Goal: Information Seeking & Learning: Learn about a topic

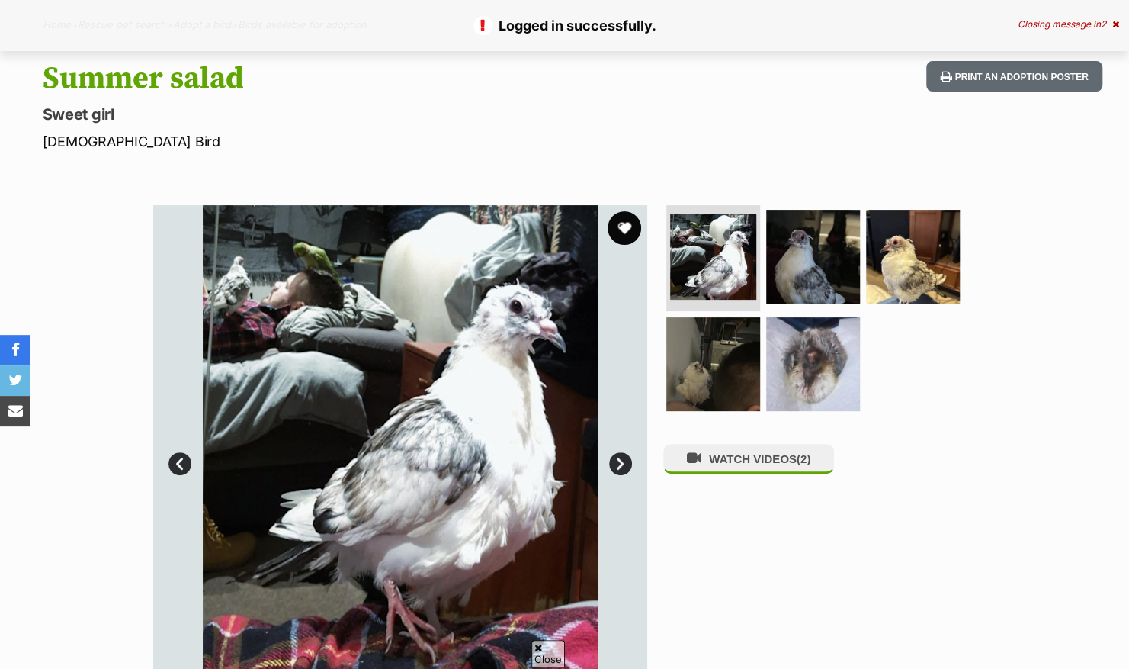
click at [624, 239] on button "favourite" at bounding box center [625, 228] width 34 height 34
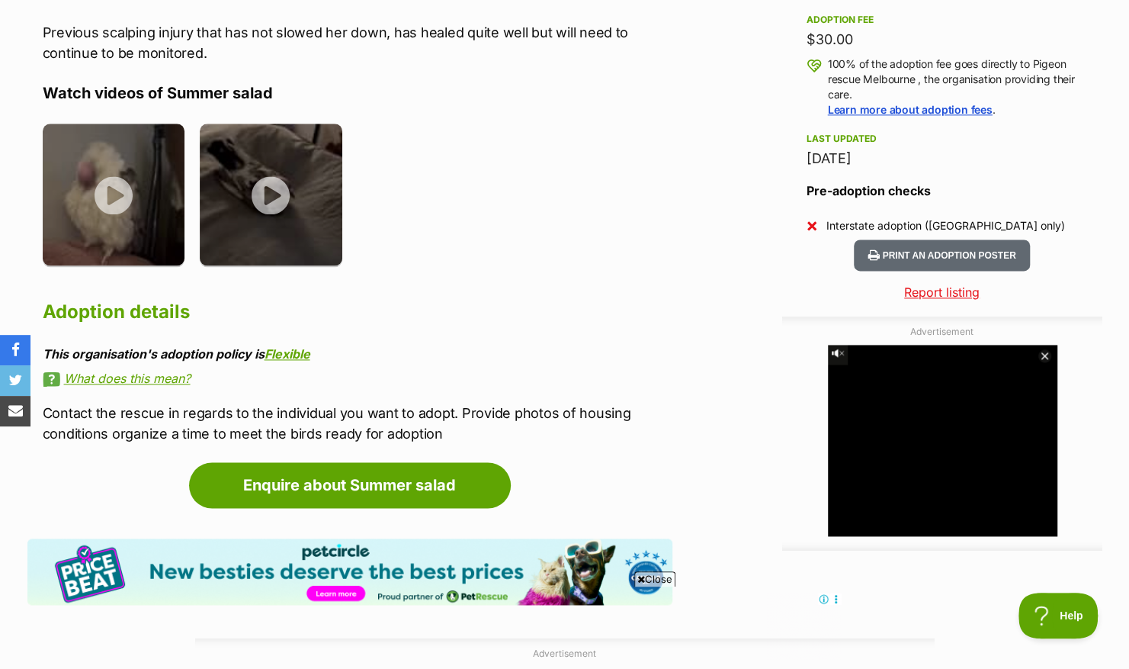
scroll to position [1106, 0]
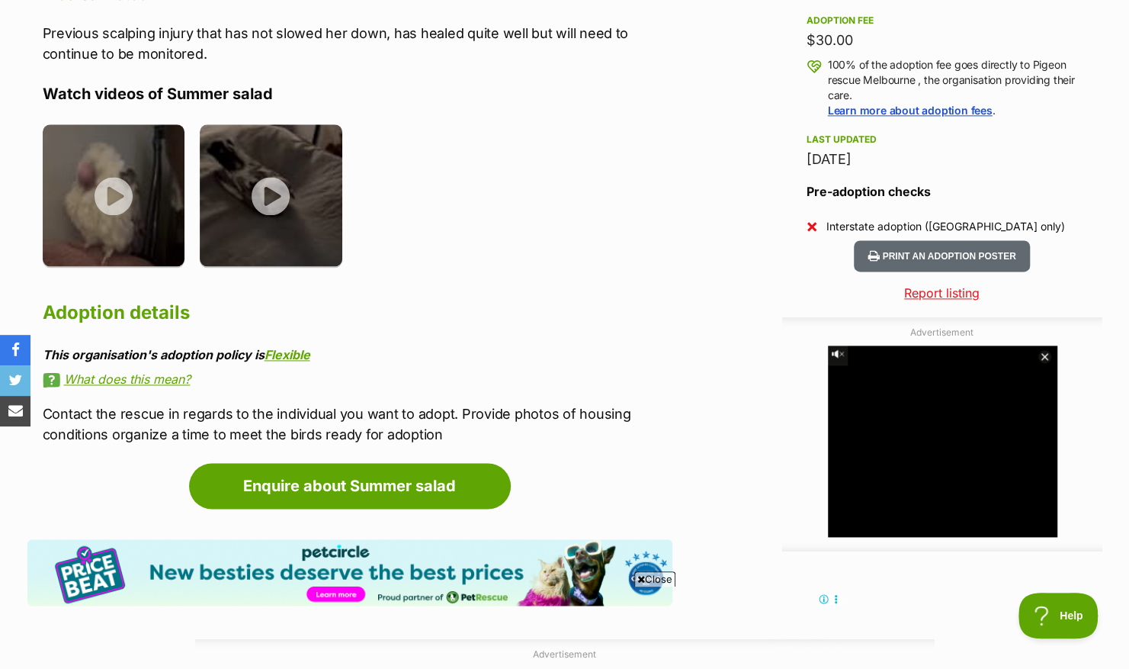
click at [520, 272] on ul at bounding box center [358, 200] width 630 height 153
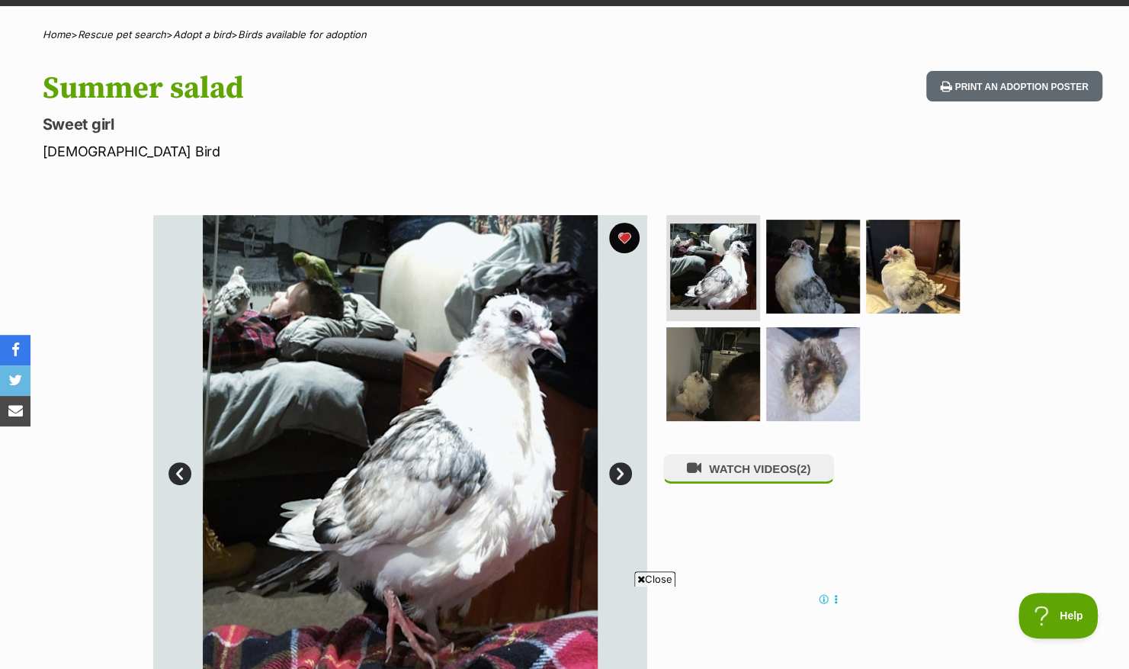
scroll to position [95, 0]
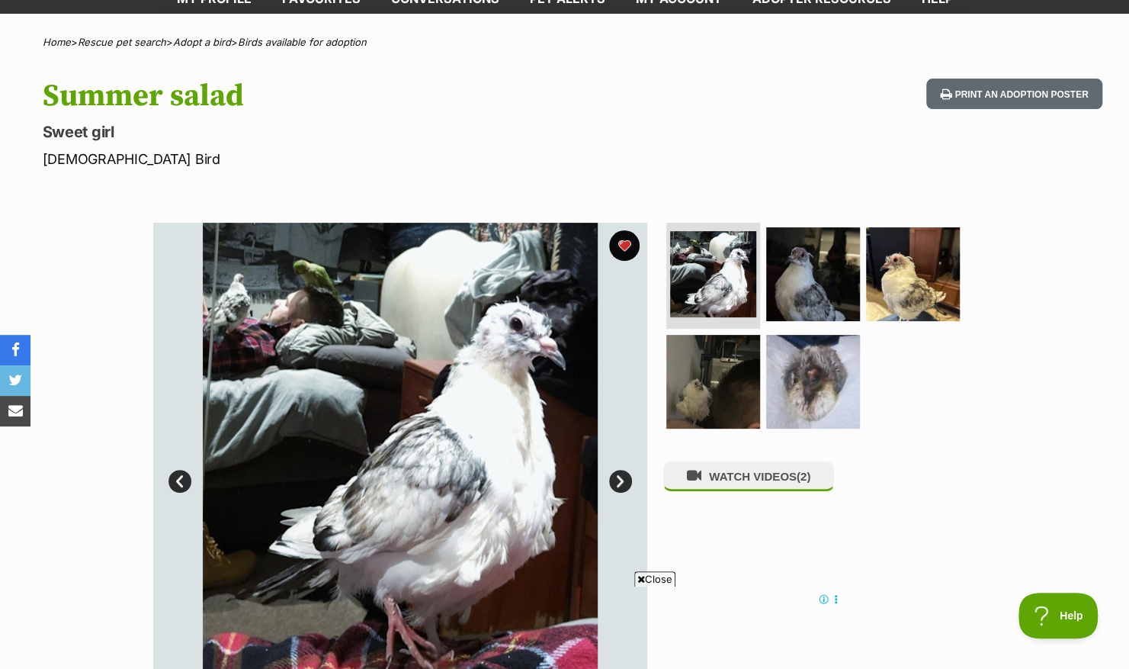
click at [608, 473] on img at bounding box center [400, 470] width 494 height 494
click at [615, 478] on link "Next" at bounding box center [620, 481] width 23 height 23
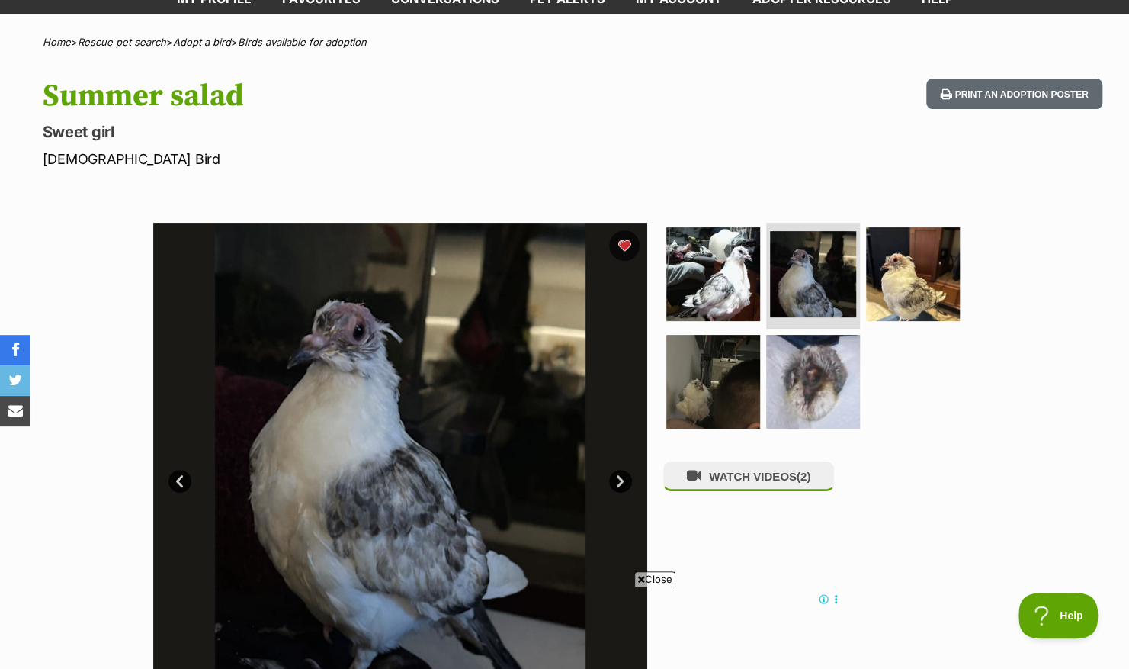
click at [621, 479] on link "Next" at bounding box center [620, 481] width 23 height 23
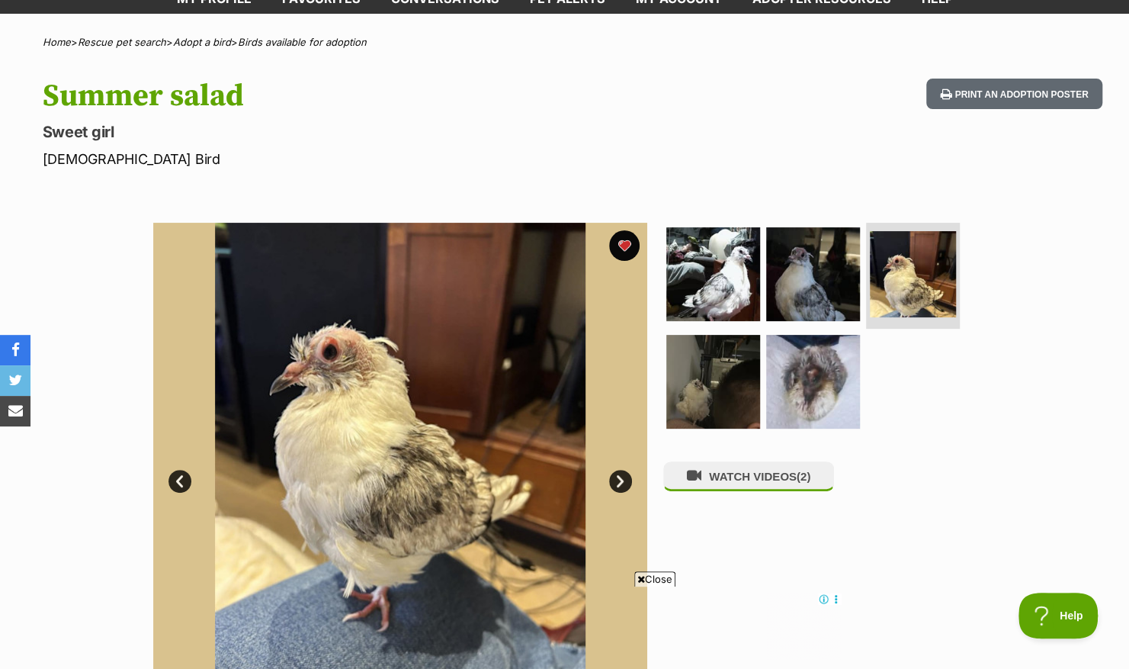
click at [621, 479] on link "Next" at bounding box center [620, 481] width 23 height 23
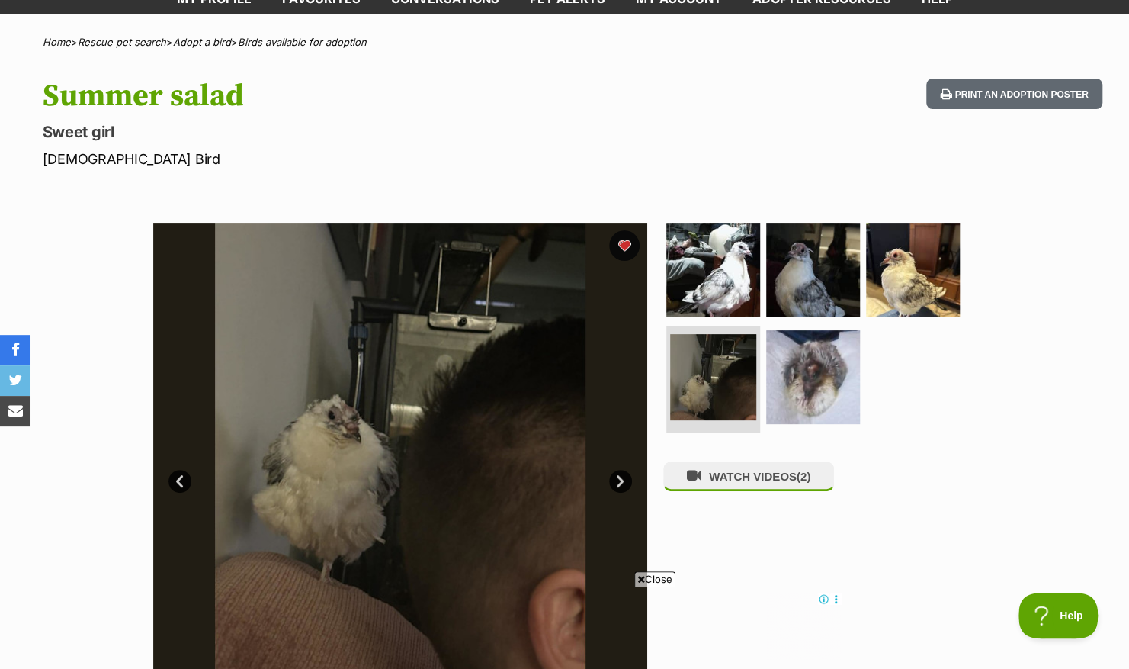
click at [621, 479] on link "Next" at bounding box center [620, 481] width 23 height 23
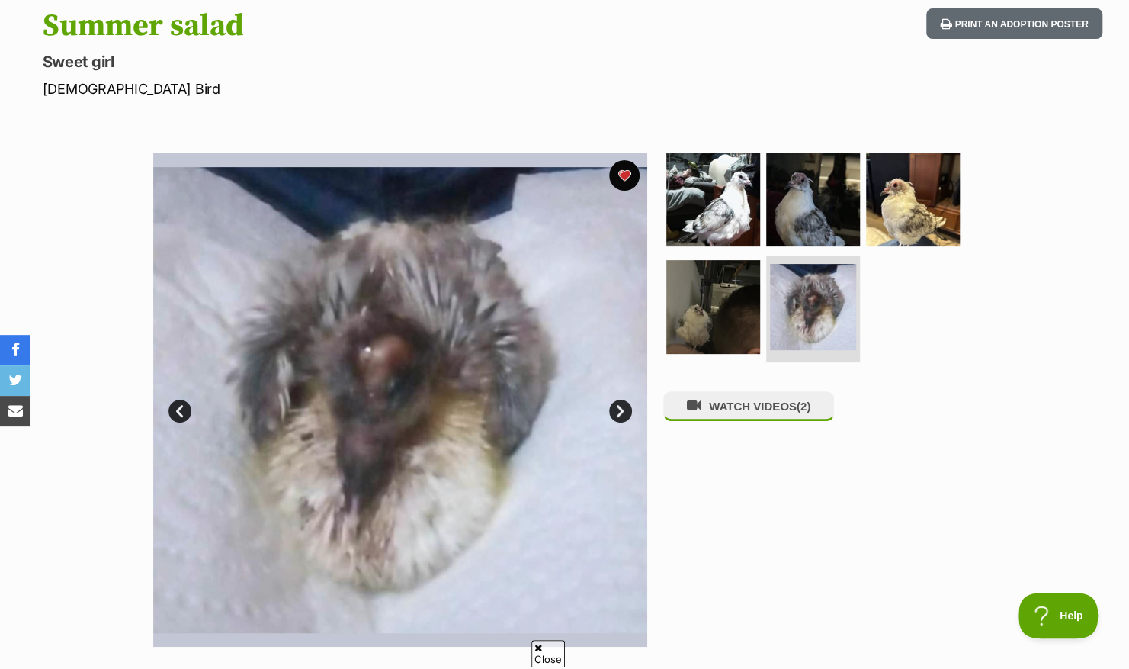
scroll to position [0, 0]
click at [618, 407] on link "Next" at bounding box center [620, 410] width 23 height 23
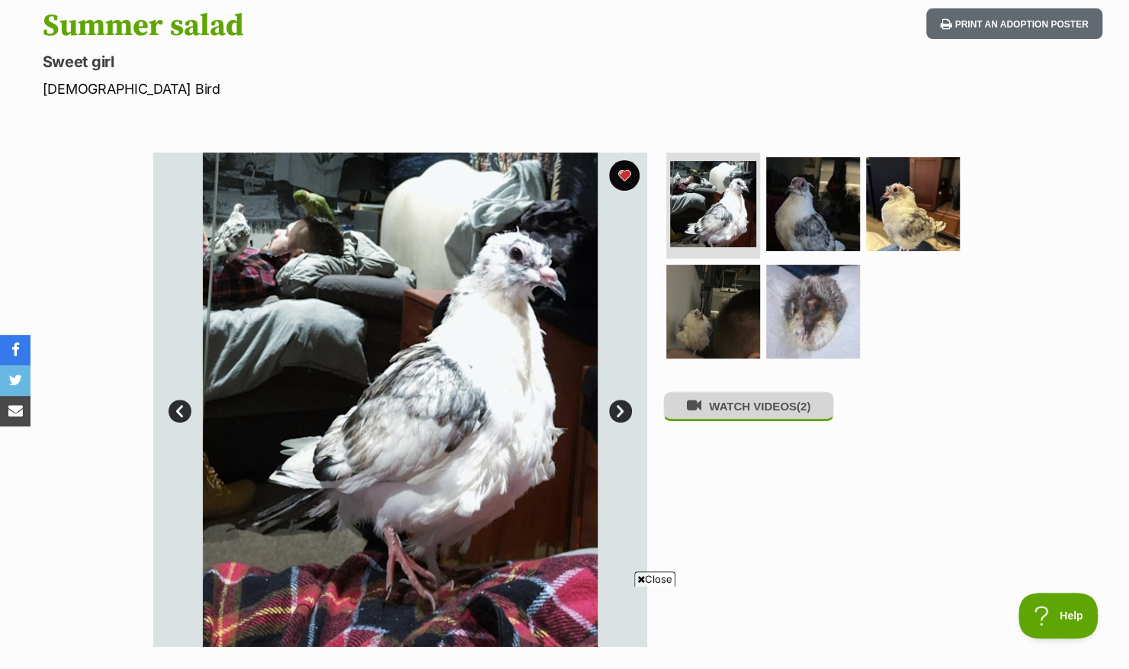
click at [749, 421] on button "WATCH VIDEOS (2)" at bounding box center [748, 406] width 171 height 30
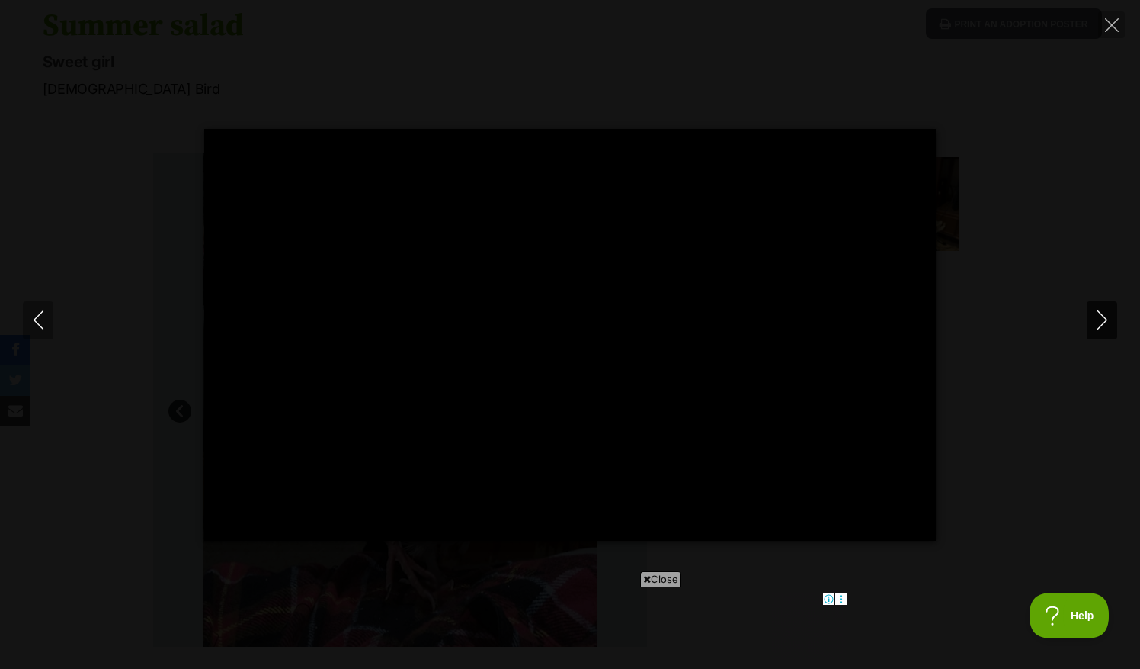
click at [1102, 317] on icon "Next" at bounding box center [1102, 319] width 19 height 19
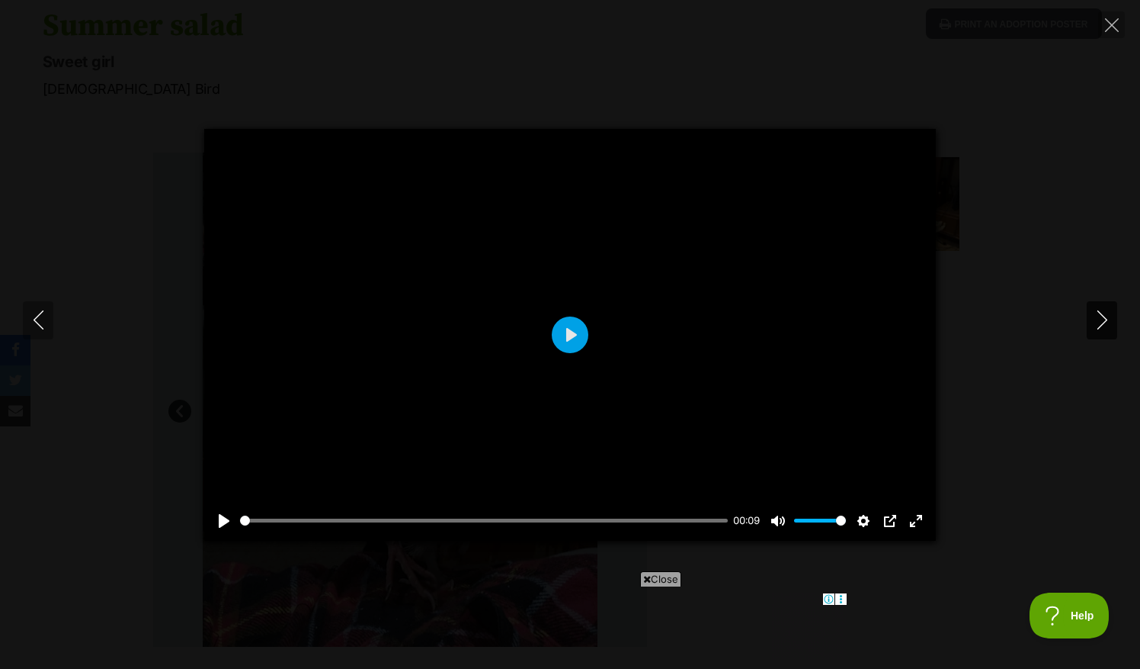
type input "53.21"
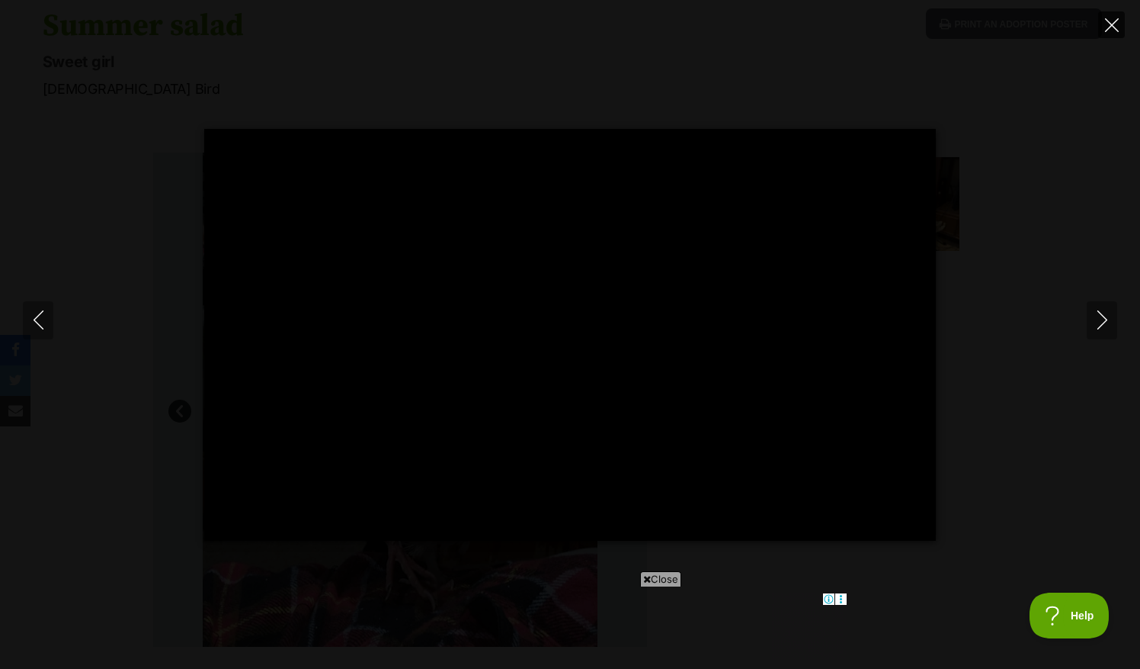
click at [1107, 27] on icon "Close" at bounding box center [1112, 25] width 14 height 14
type input "86.98"
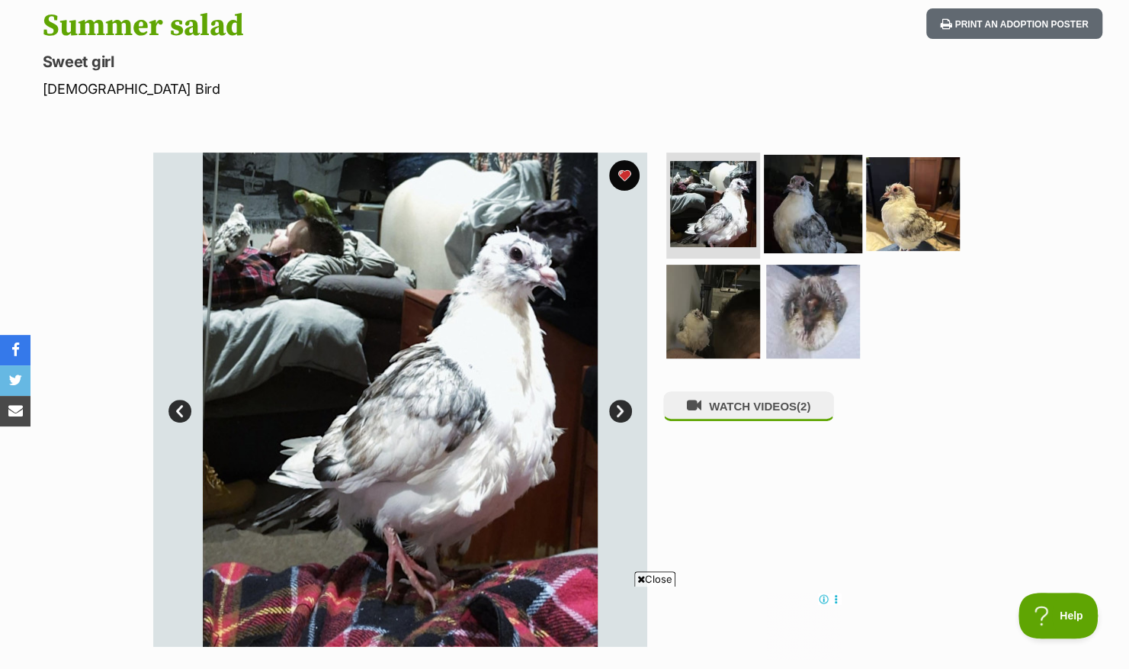
click at [827, 182] on img at bounding box center [813, 203] width 98 height 98
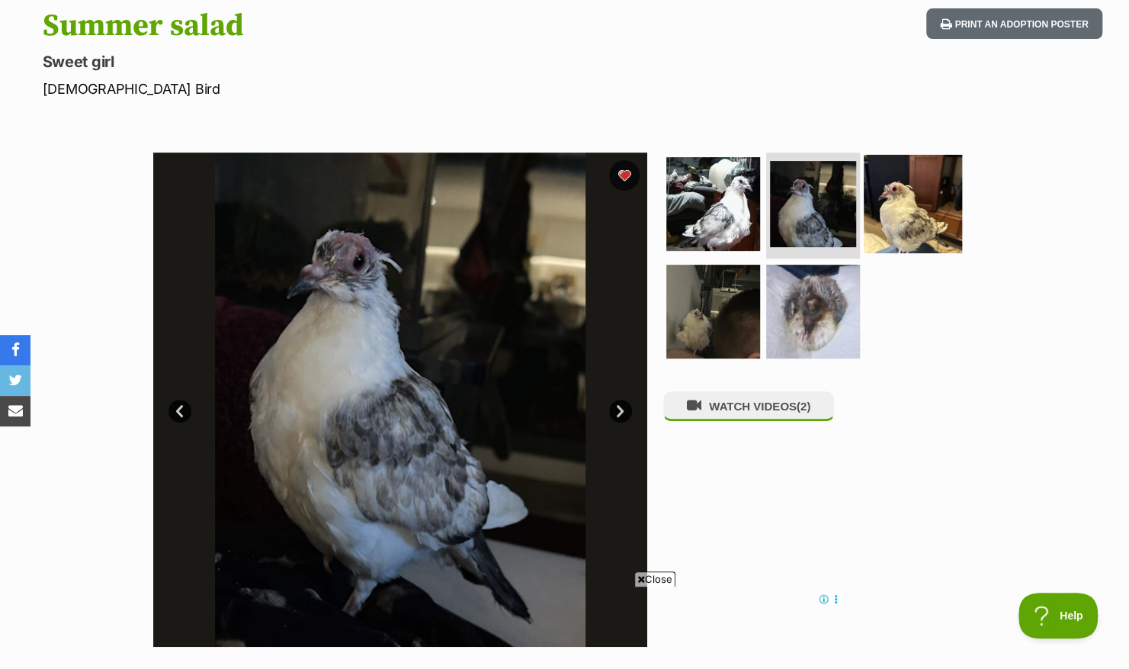
click at [915, 209] on img at bounding box center [913, 203] width 98 height 98
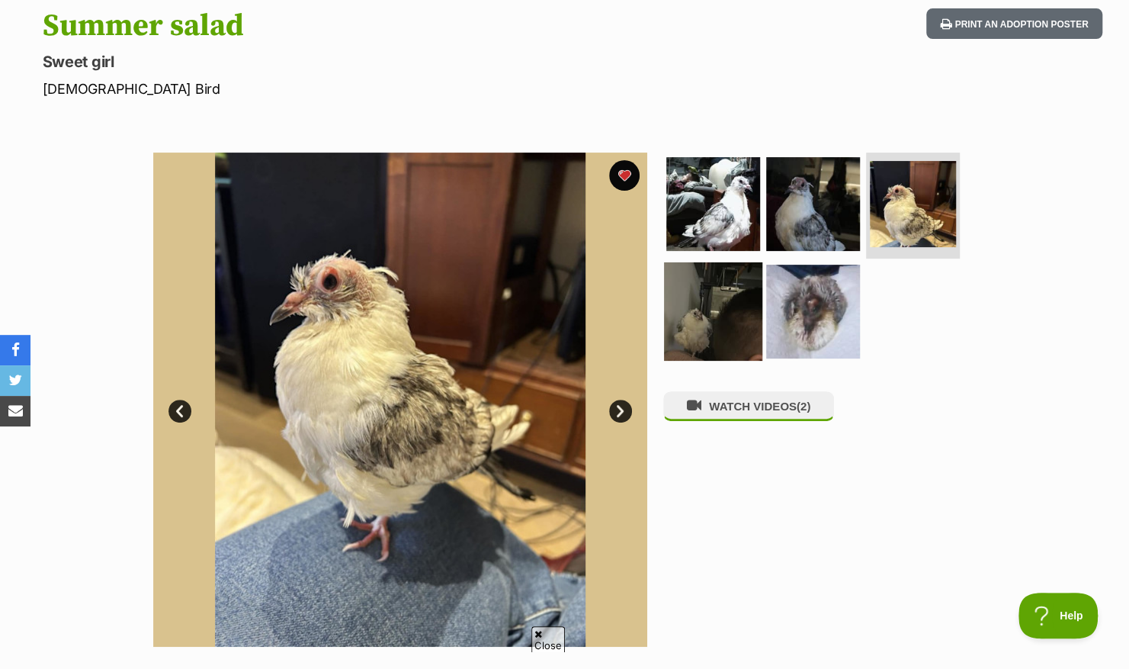
click at [732, 313] on img at bounding box center [713, 311] width 98 height 98
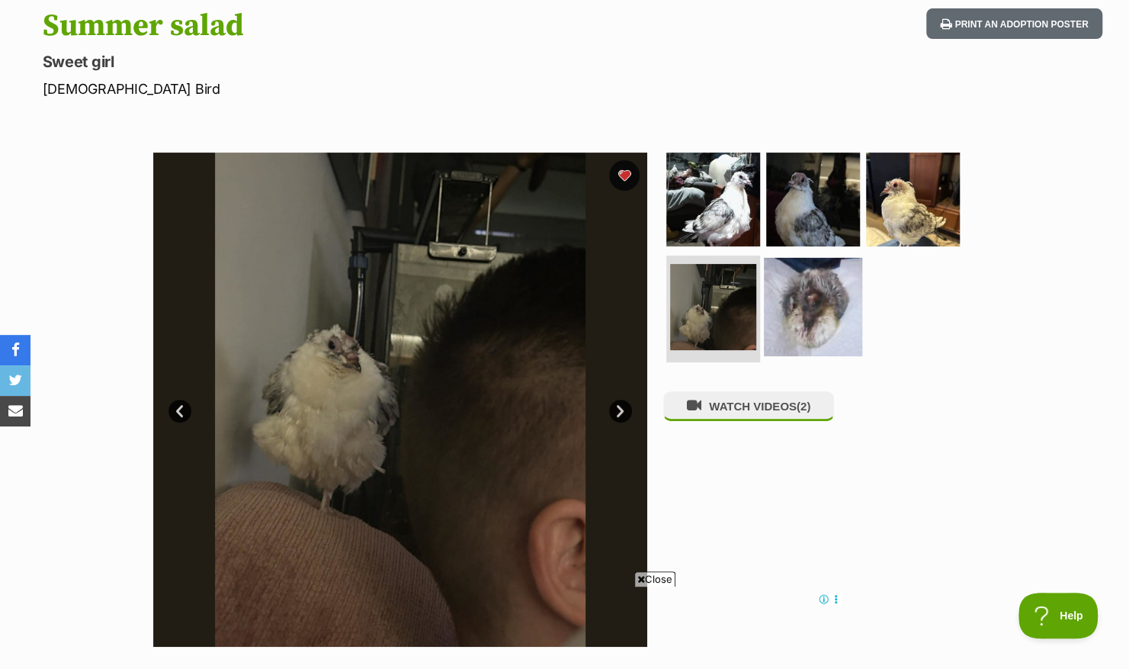
click at [814, 311] on img at bounding box center [813, 307] width 98 height 98
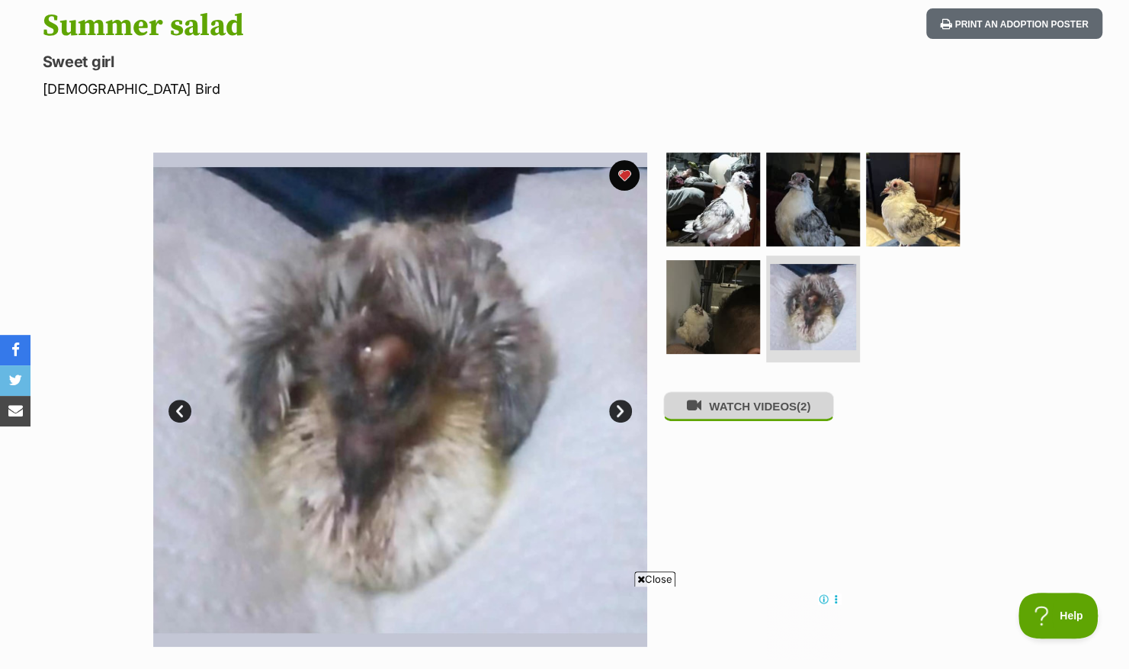
click at [725, 409] on button "WATCH VIDEOS (2)" at bounding box center [748, 406] width 171 height 30
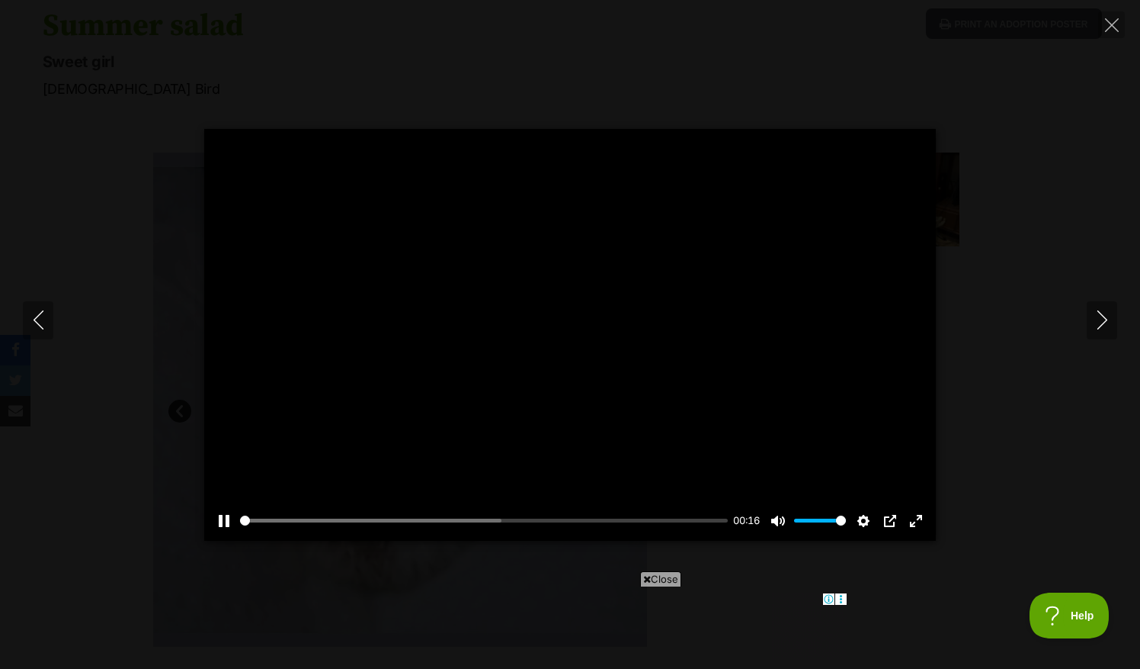
click at [576, 329] on div at bounding box center [570, 335] width 732 height 412
click at [572, 335] on button "Play" at bounding box center [570, 334] width 37 height 37
click at [1112, 317] on button "Next" at bounding box center [1102, 320] width 30 height 38
type input "80.03"
type input "100"
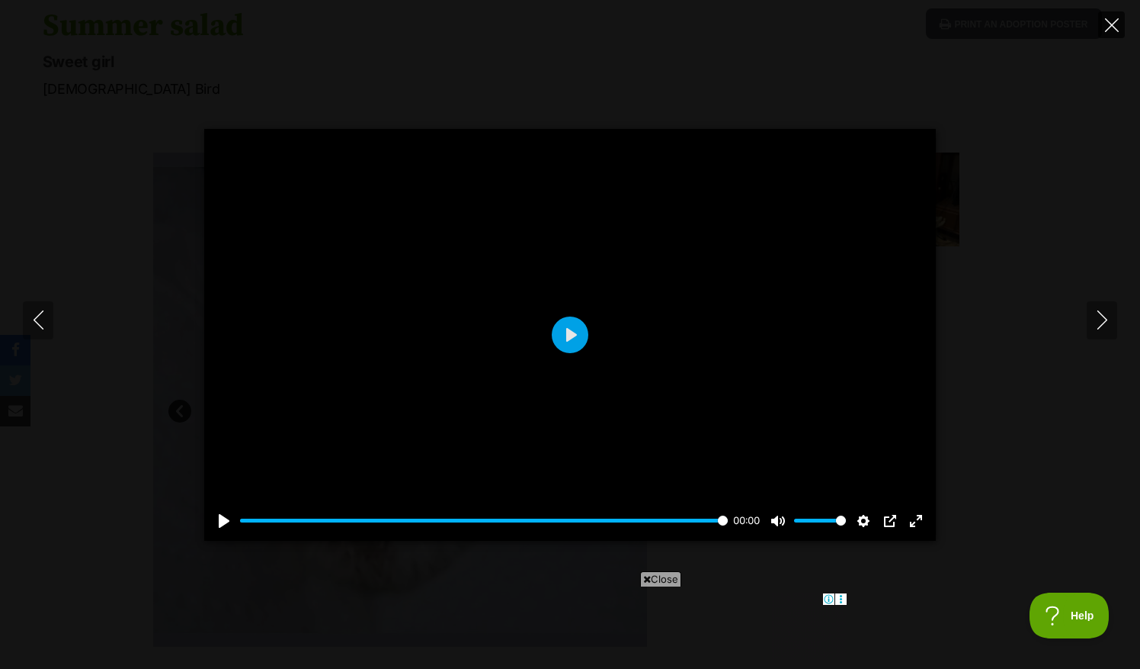
click at [1116, 23] on icon "Close" at bounding box center [1112, 25] width 14 height 14
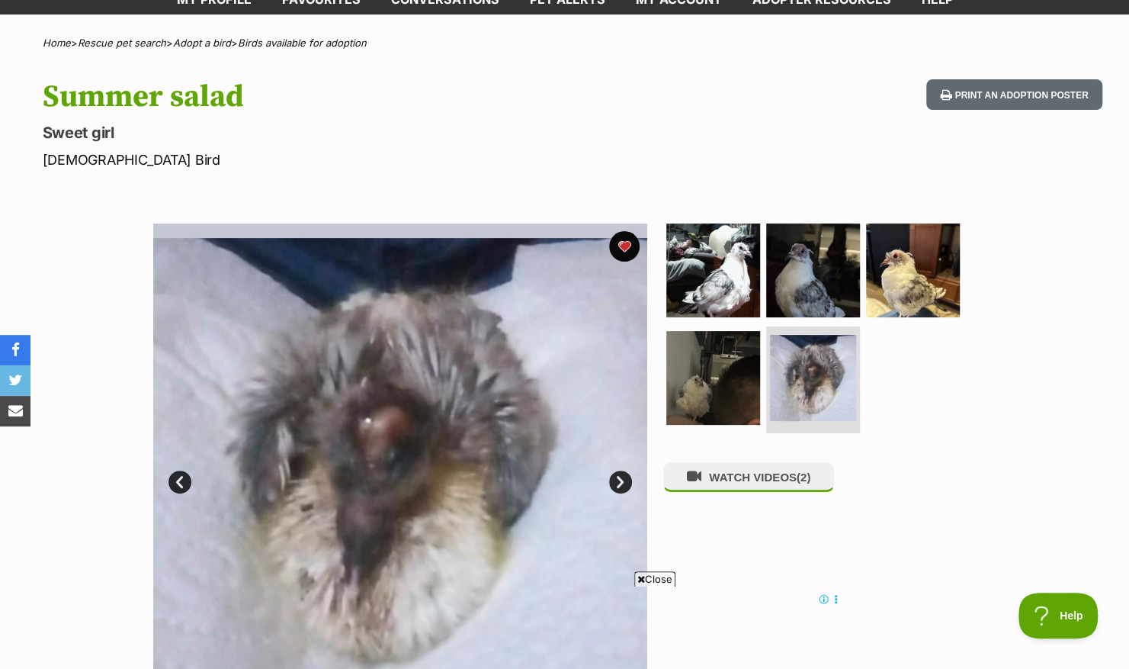
scroll to position [111, 0]
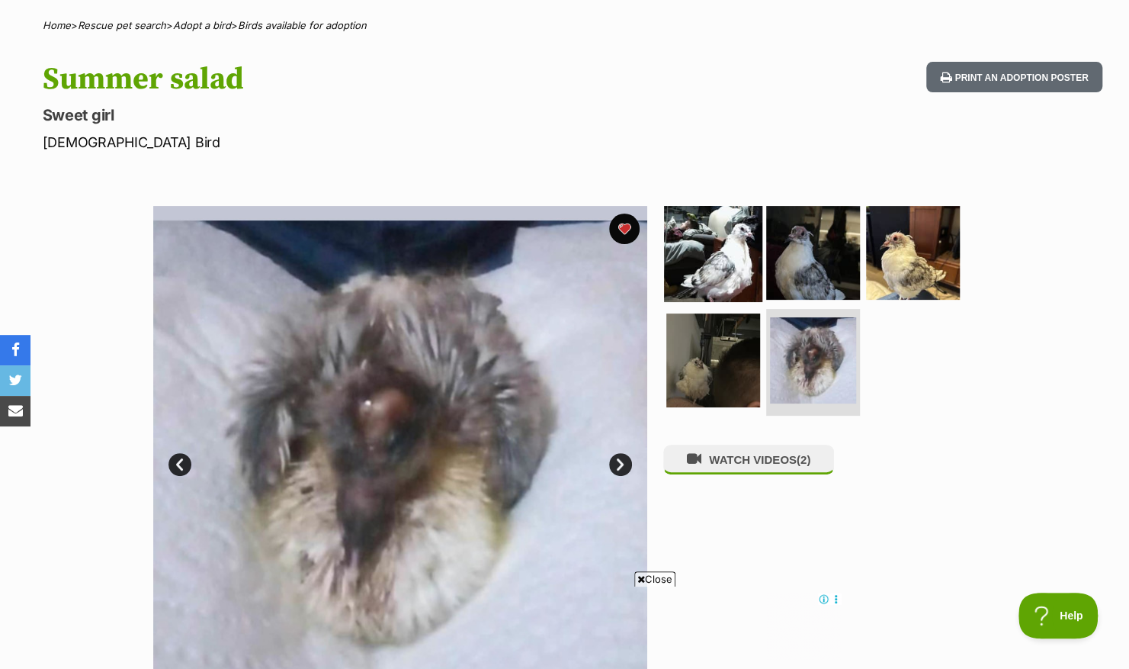
click at [701, 276] on img at bounding box center [713, 252] width 98 height 98
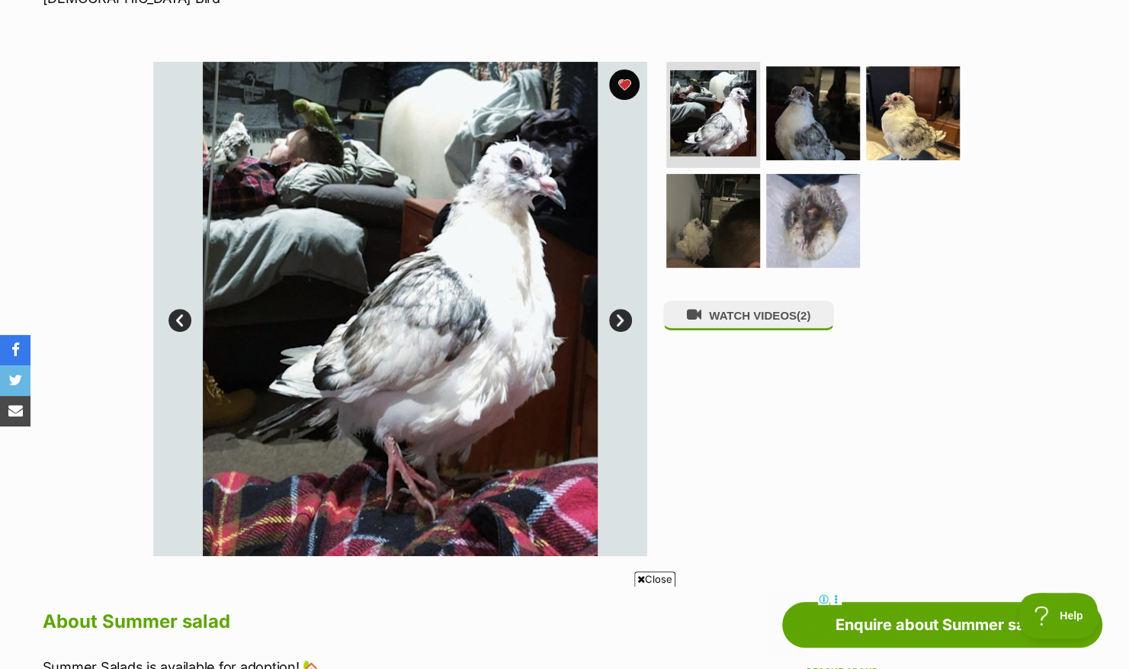
scroll to position [257, 0]
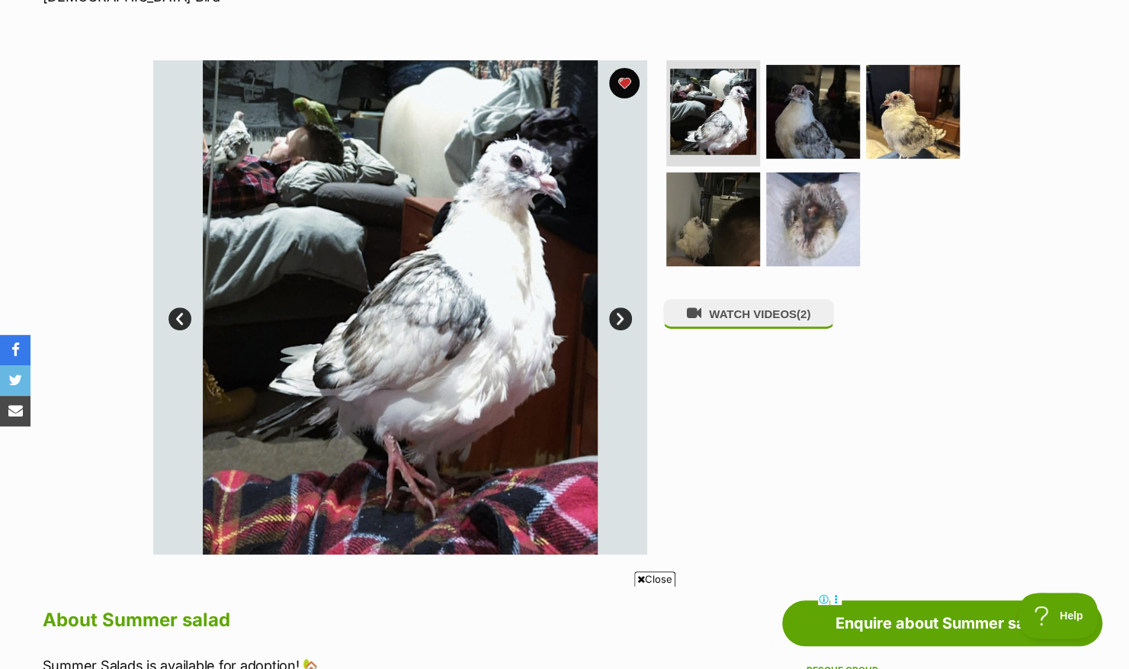
click at [624, 310] on link "Next" at bounding box center [620, 318] width 23 height 23
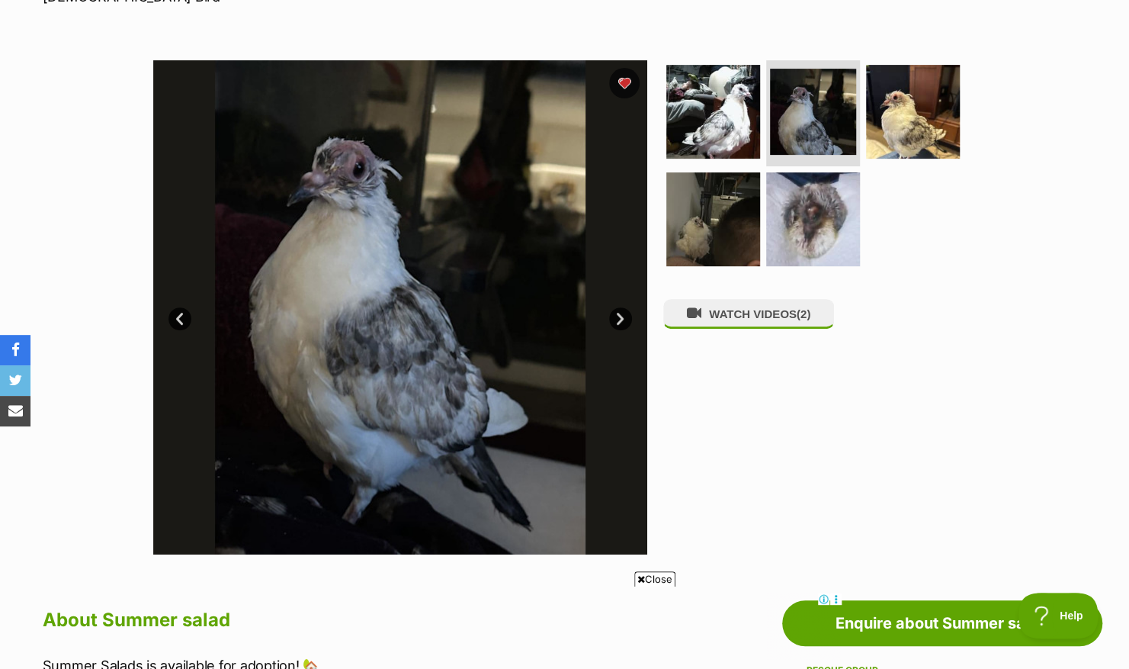
click at [624, 311] on link "Next" at bounding box center [620, 318] width 23 height 23
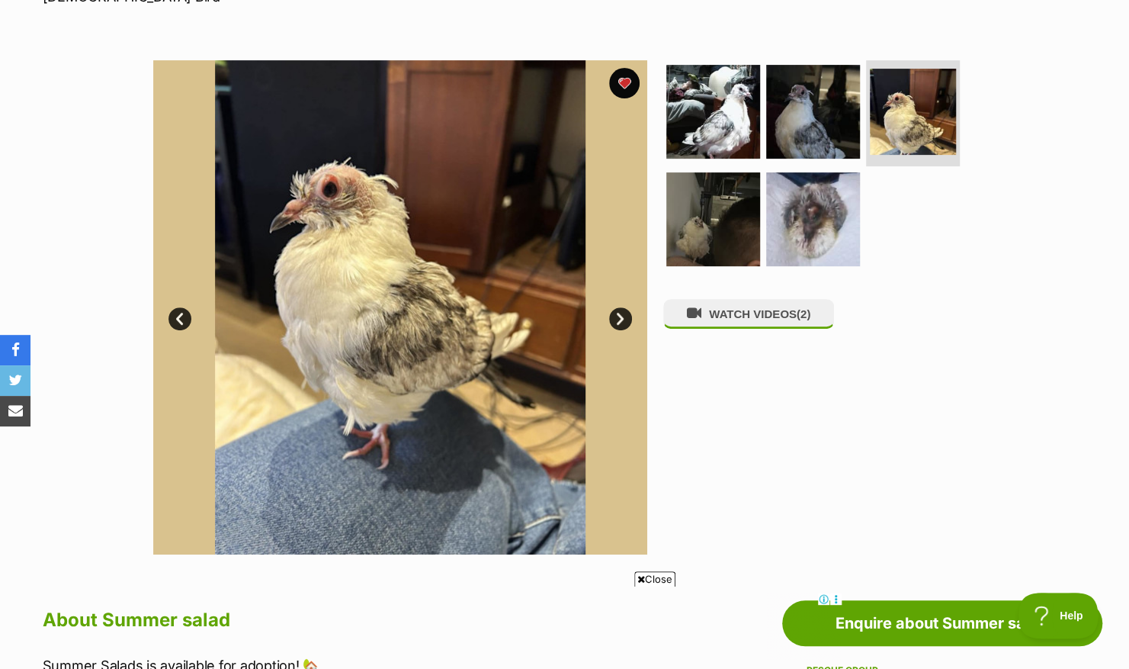
click at [625, 311] on link "Next" at bounding box center [620, 318] width 23 height 23
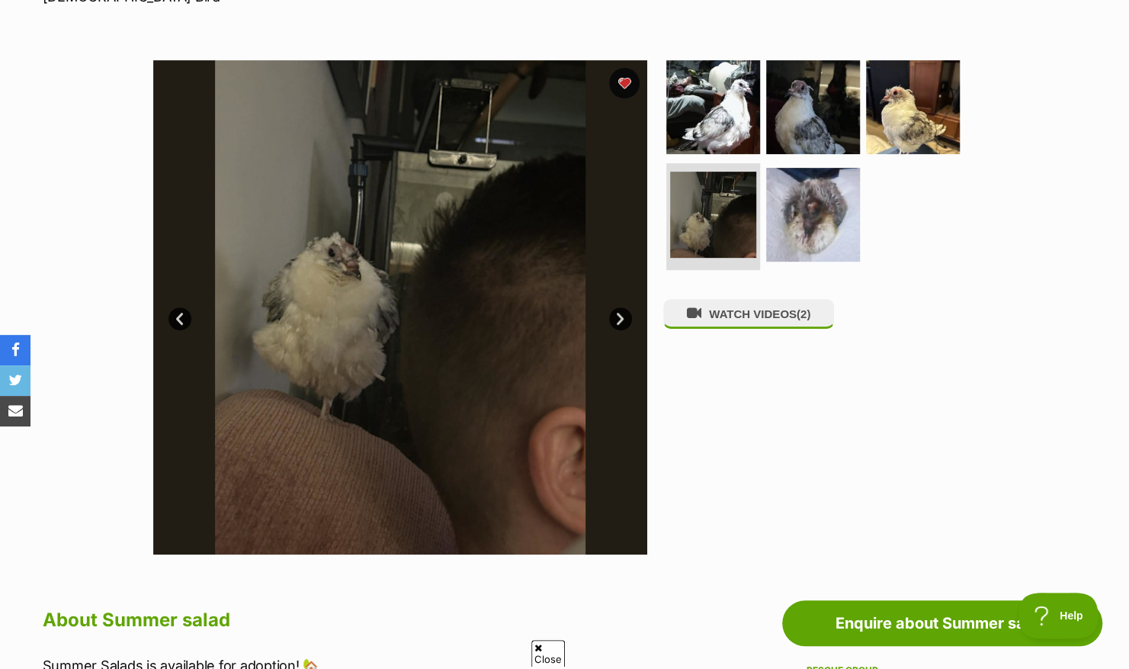
click at [618, 322] on link "Next" at bounding box center [620, 318] width 23 height 23
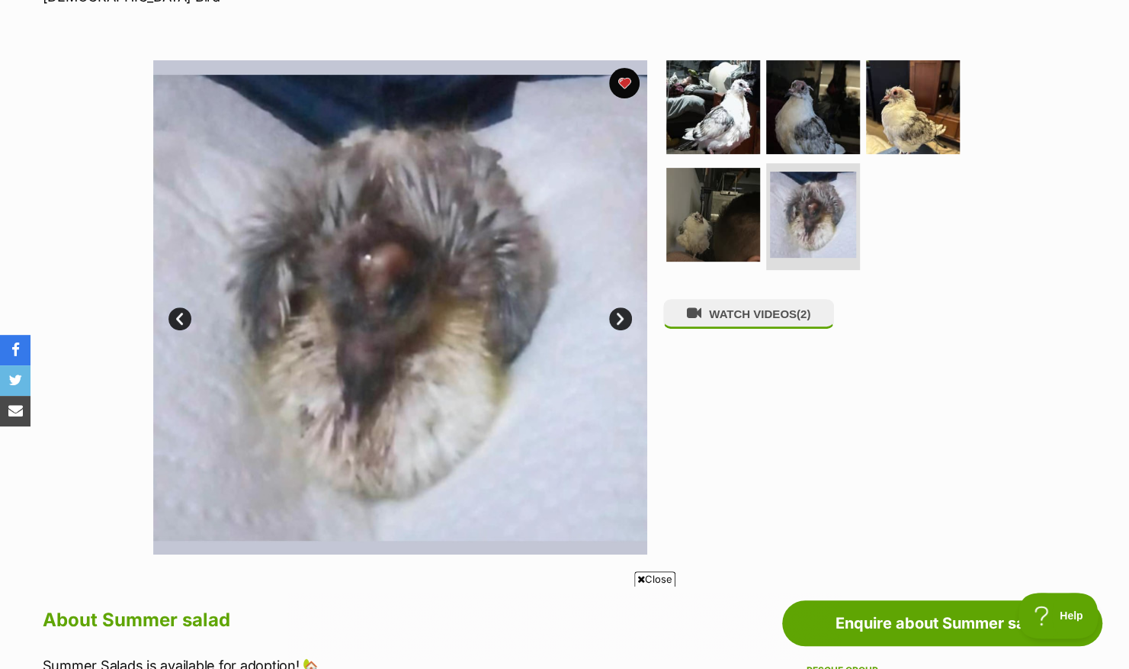
scroll to position [0, 0]
click at [608, 311] on img at bounding box center [400, 307] width 494 height 494
click at [723, 224] on img at bounding box center [713, 214] width 98 height 98
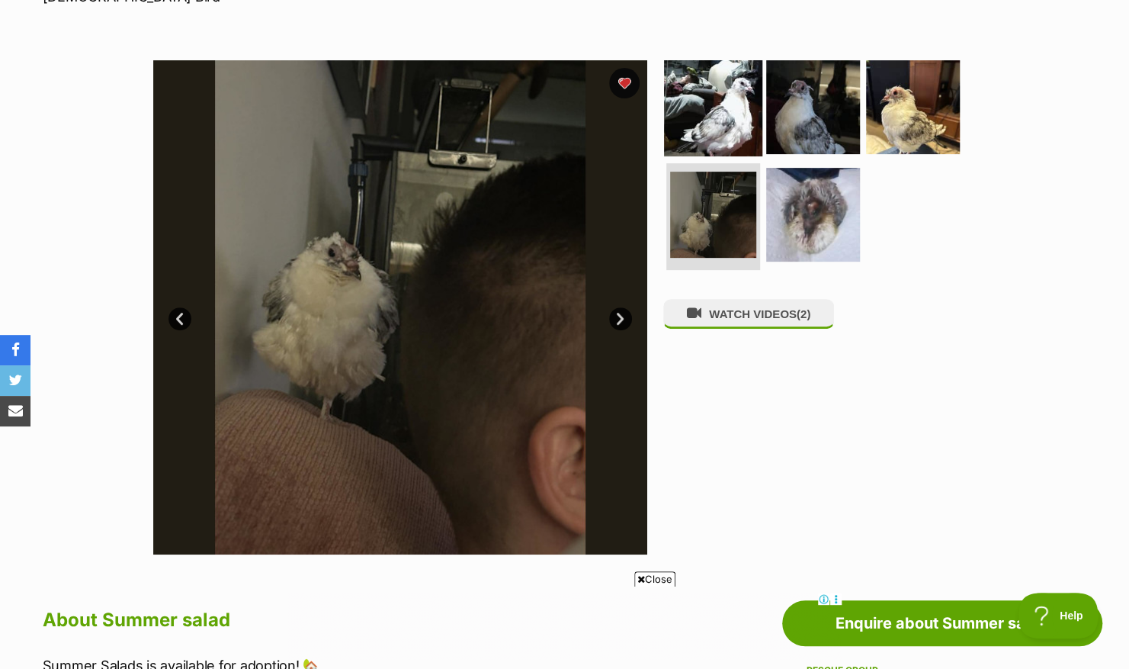
click at [727, 105] on img at bounding box center [713, 106] width 98 height 98
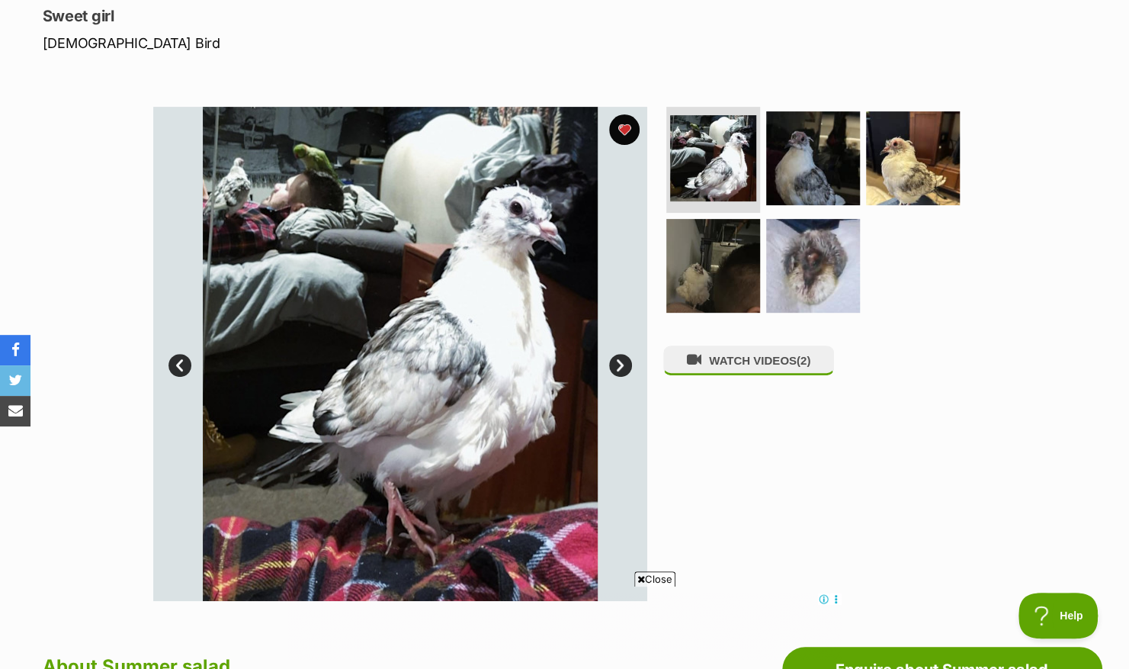
scroll to position [211, 0]
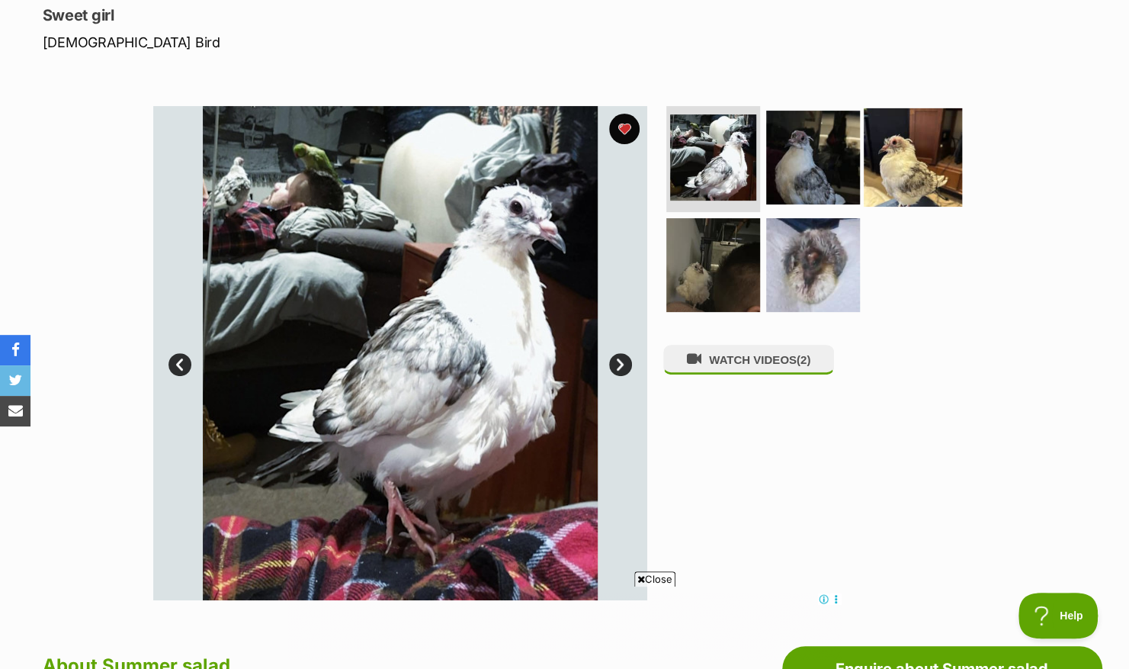
click at [909, 184] on img at bounding box center [913, 156] width 98 height 98
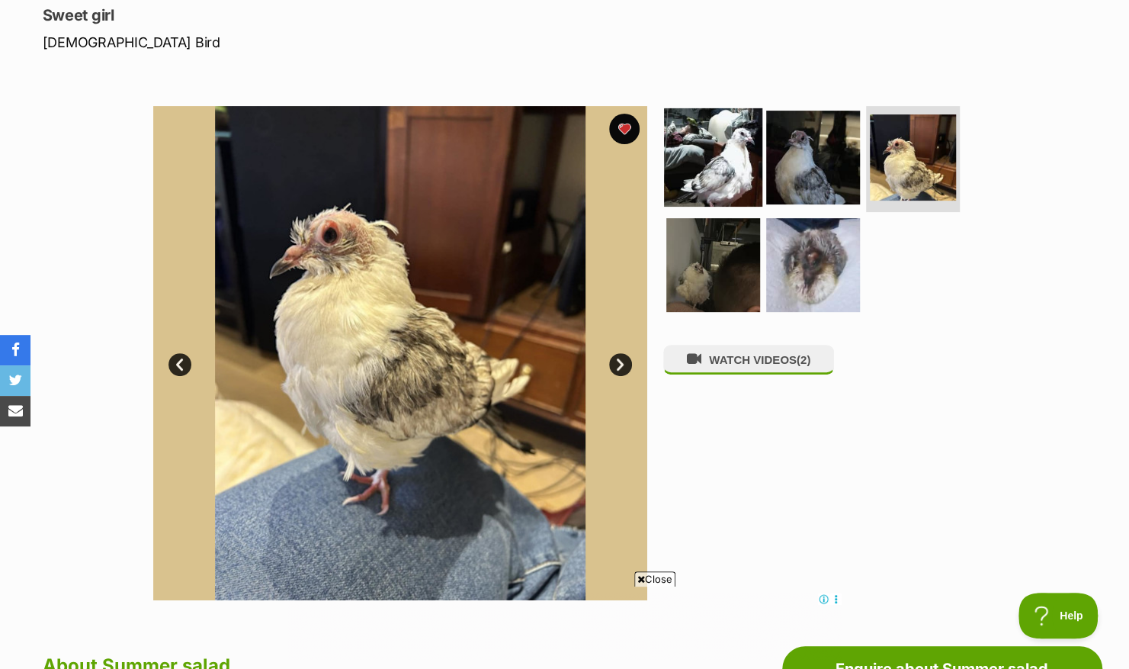
click at [744, 157] on img at bounding box center [713, 156] width 98 height 98
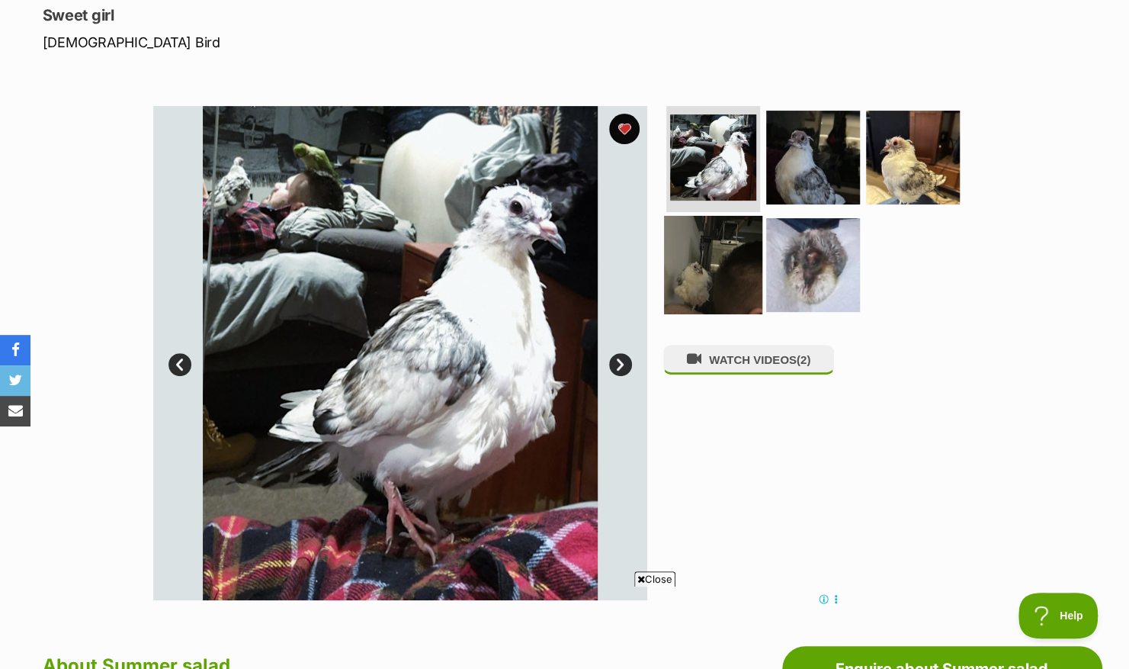
click at [692, 300] on img at bounding box center [713, 265] width 98 height 98
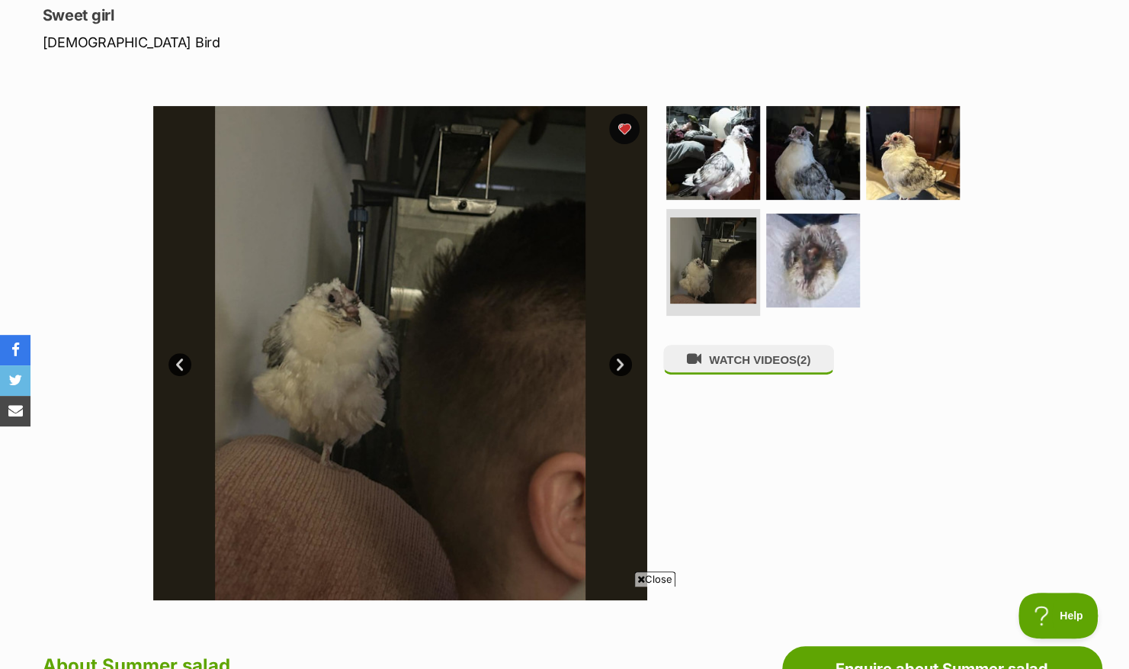
scroll to position [0, 0]
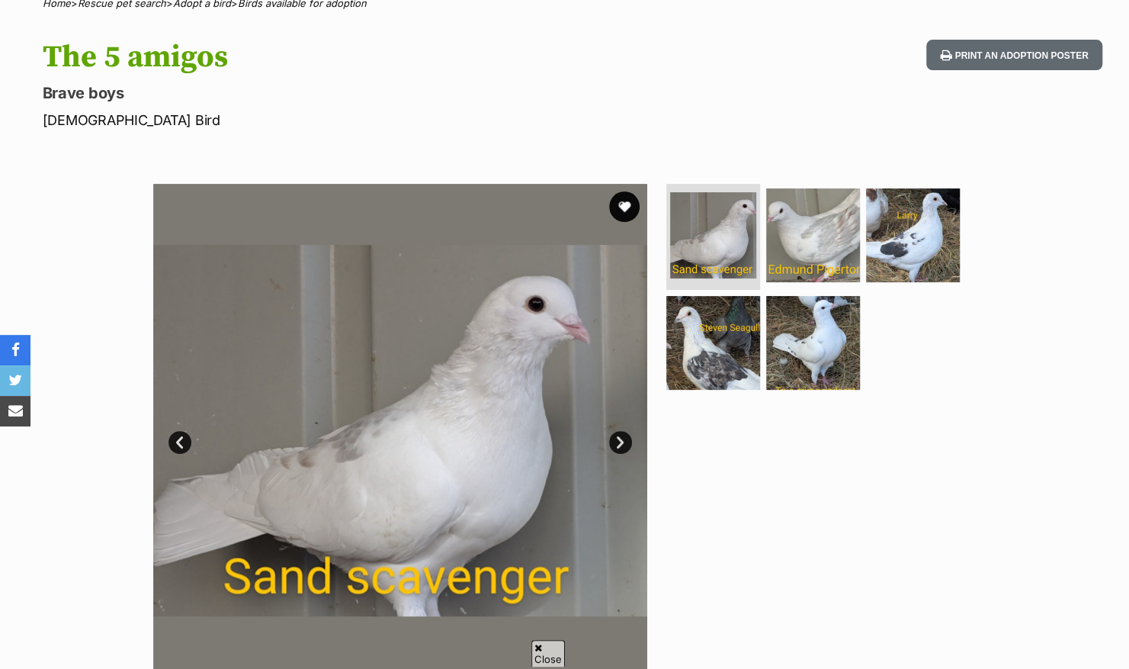
scroll to position [134, 0]
click at [614, 444] on link "Next" at bounding box center [620, 441] width 23 height 23
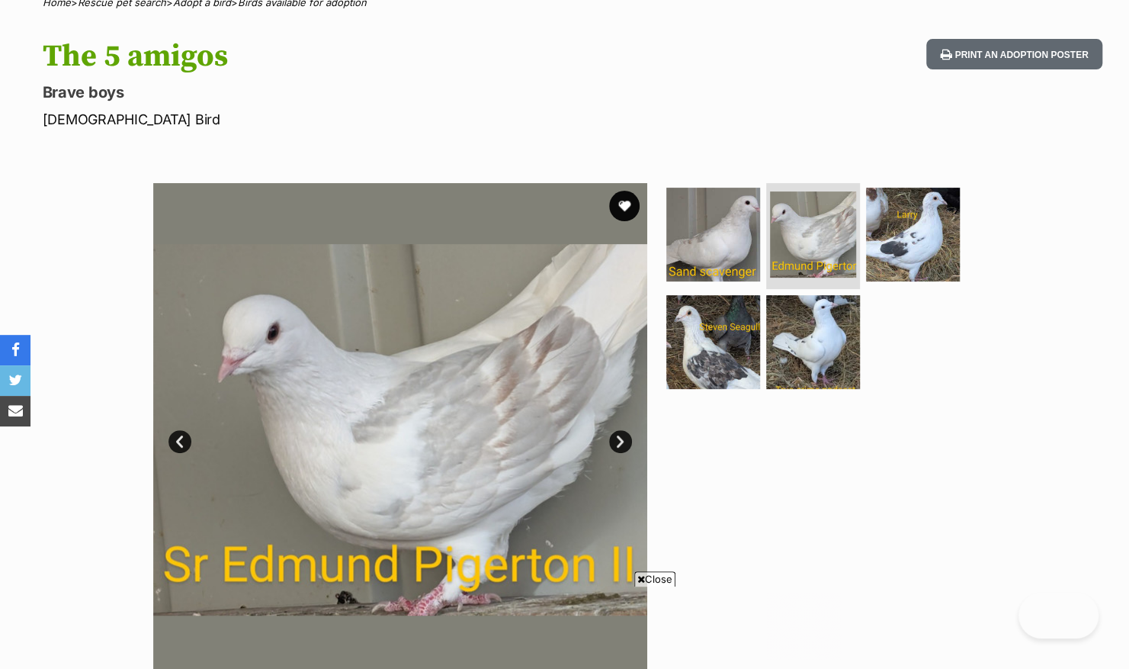
click at [614, 443] on link "Next" at bounding box center [620, 441] width 23 height 23
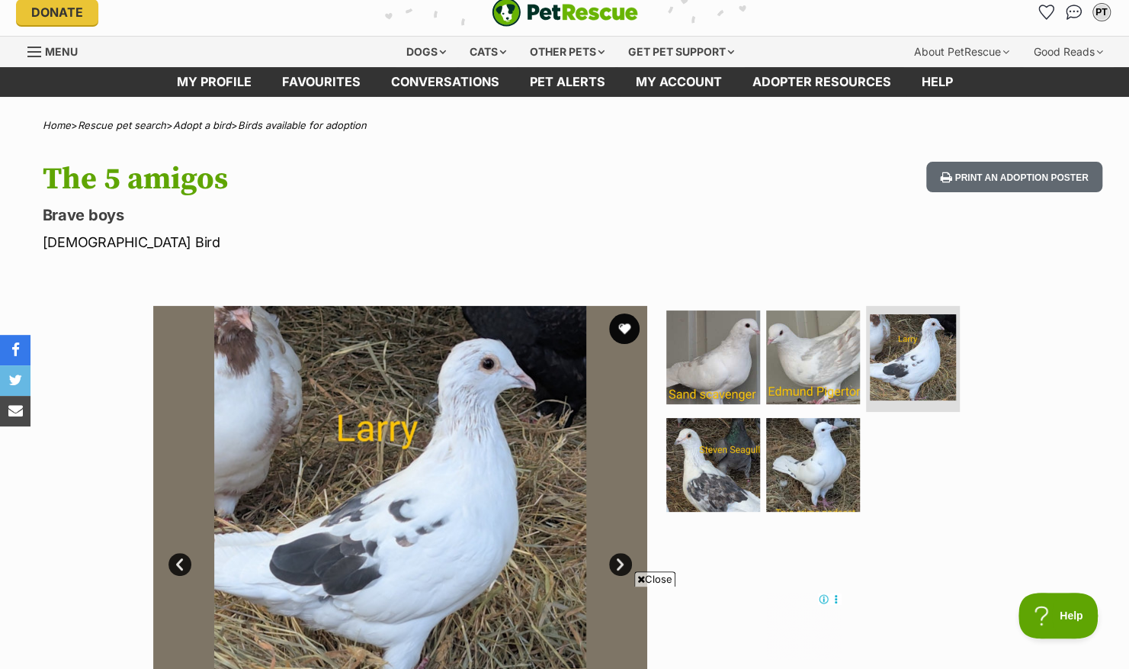
scroll to position [0, 0]
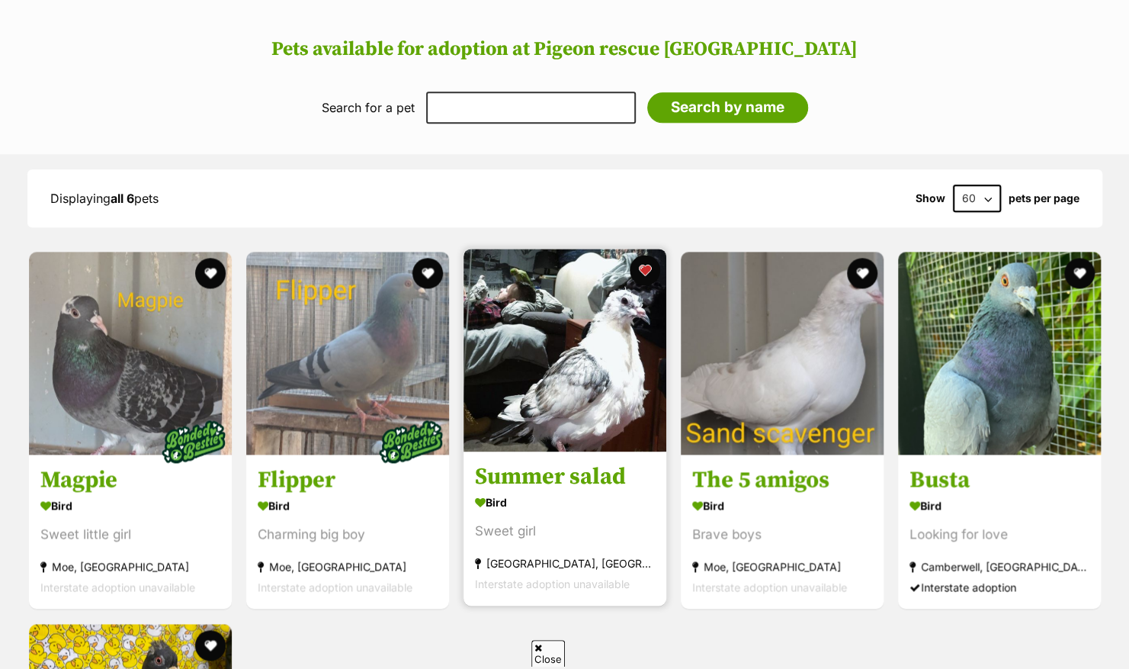
click at [575, 360] on img at bounding box center [565, 350] width 203 height 203
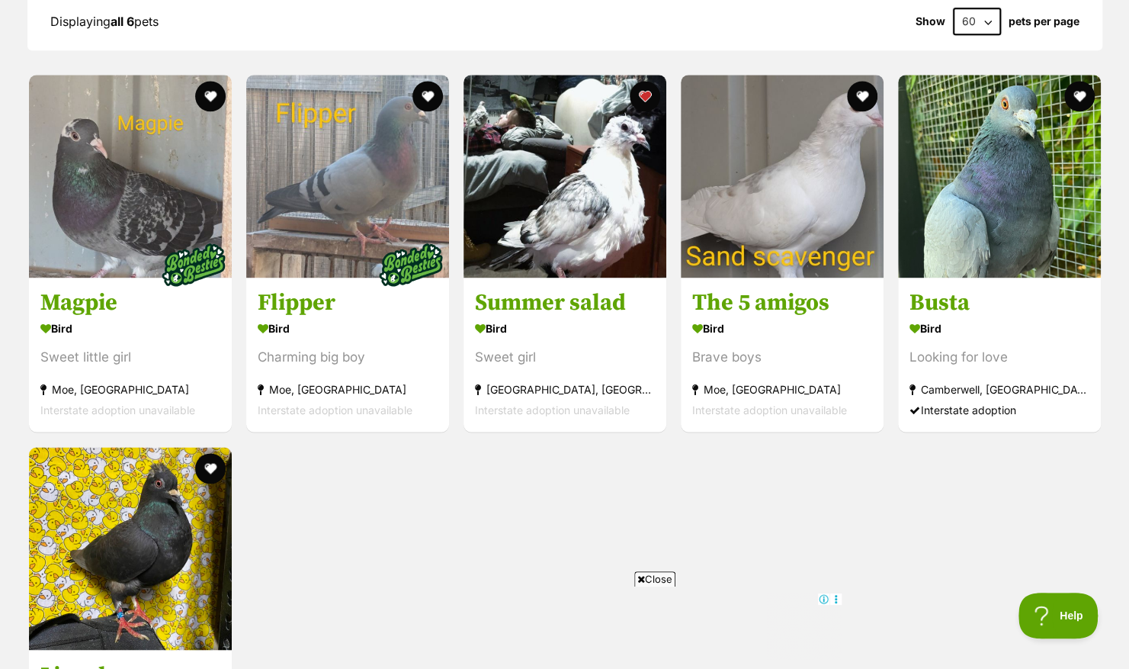
scroll to position [1185, 0]
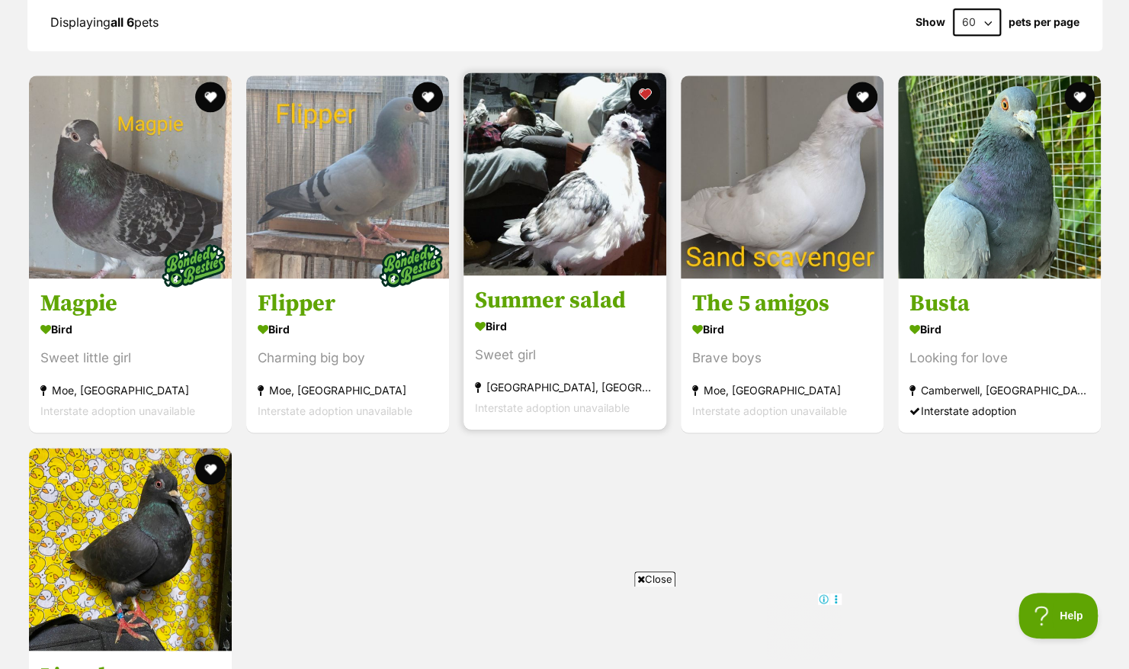
click at [619, 184] on img at bounding box center [565, 173] width 203 height 203
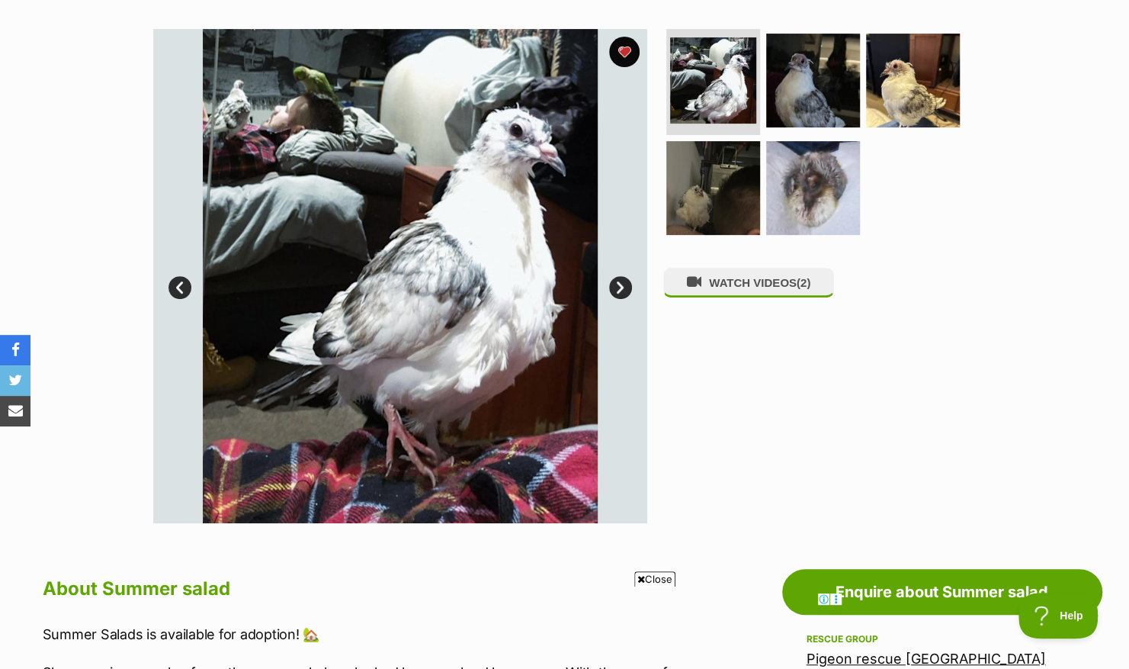
click at [624, 291] on link "Next" at bounding box center [620, 287] width 23 height 23
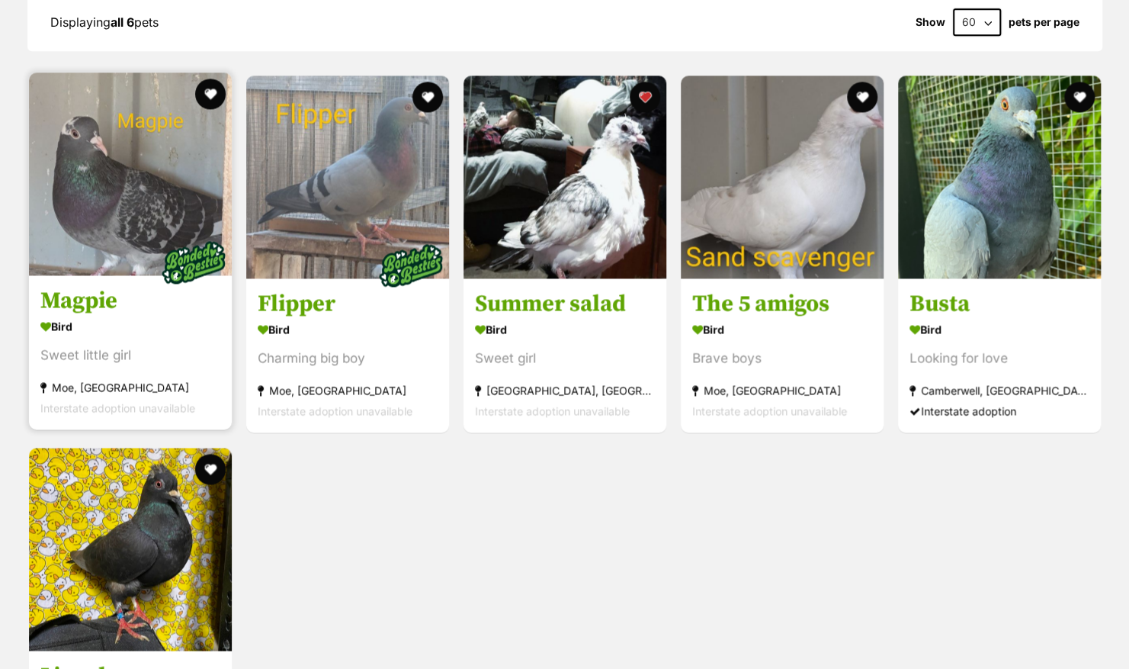
click at [156, 277] on img at bounding box center [194, 263] width 76 height 76
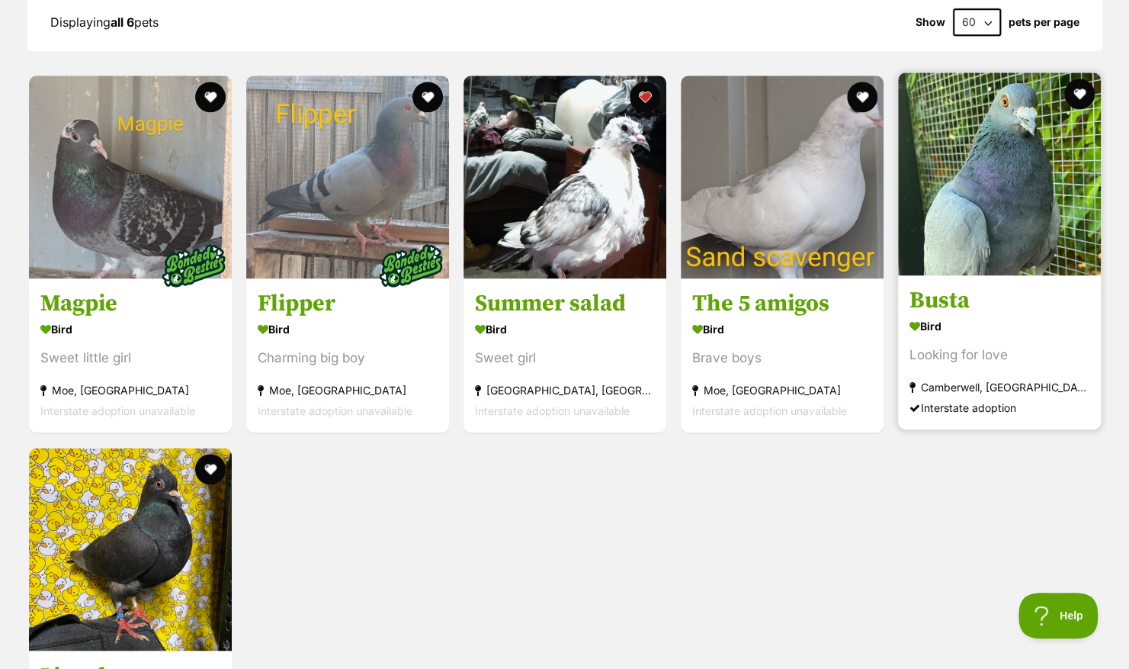
click at [993, 195] on img at bounding box center [999, 173] width 203 height 203
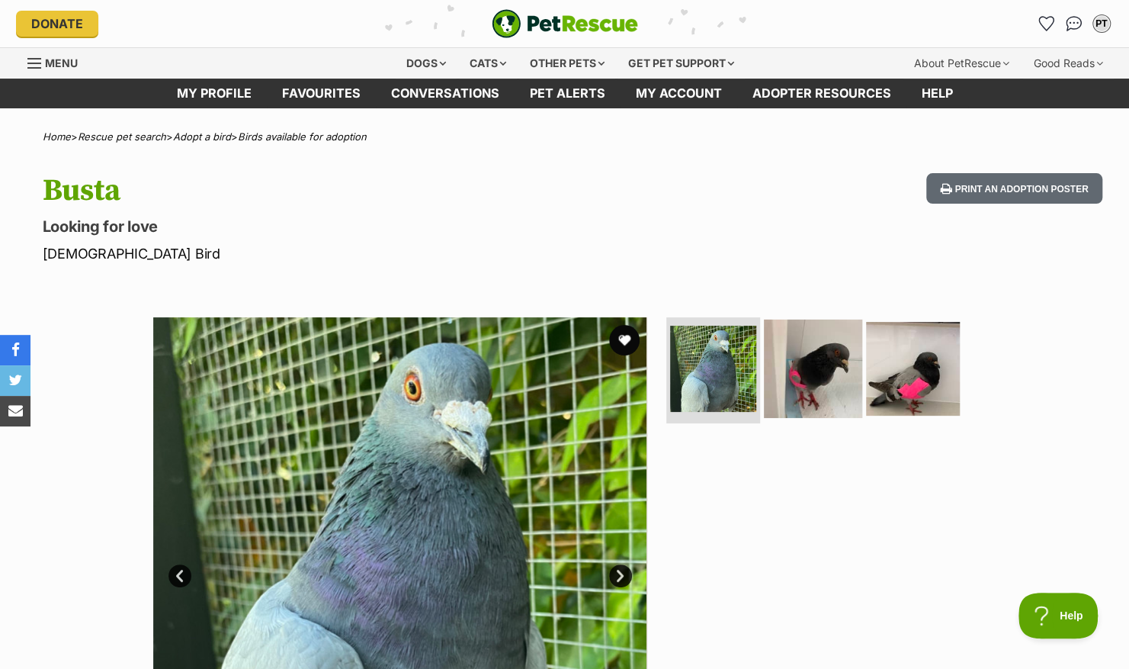
click at [815, 381] on img at bounding box center [813, 368] width 98 height 98
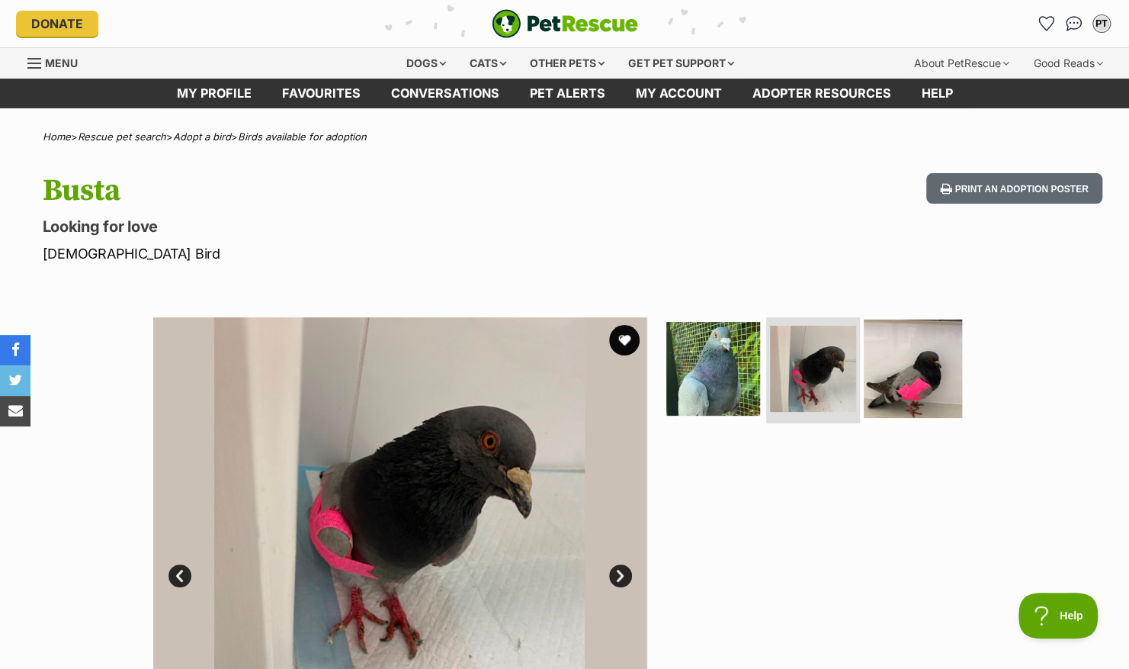
click at [892, 352] on img at bounding box center [913, 368] width 98 height 98
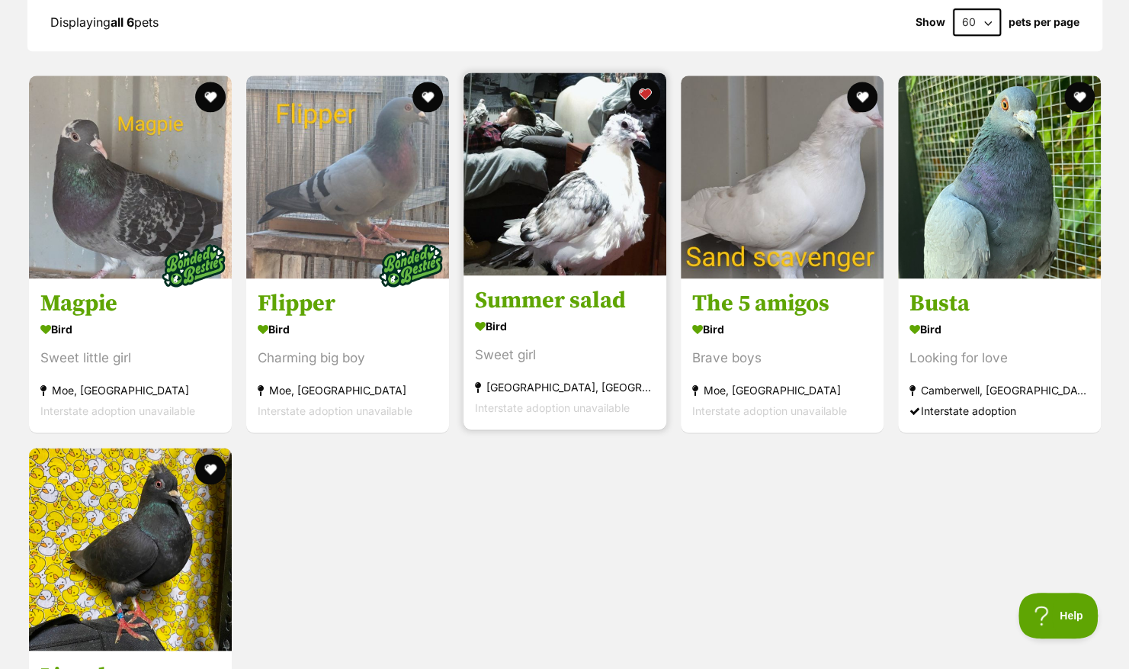
click at [598, 192] on img at bounding box center [565, 173] width 203 height 203
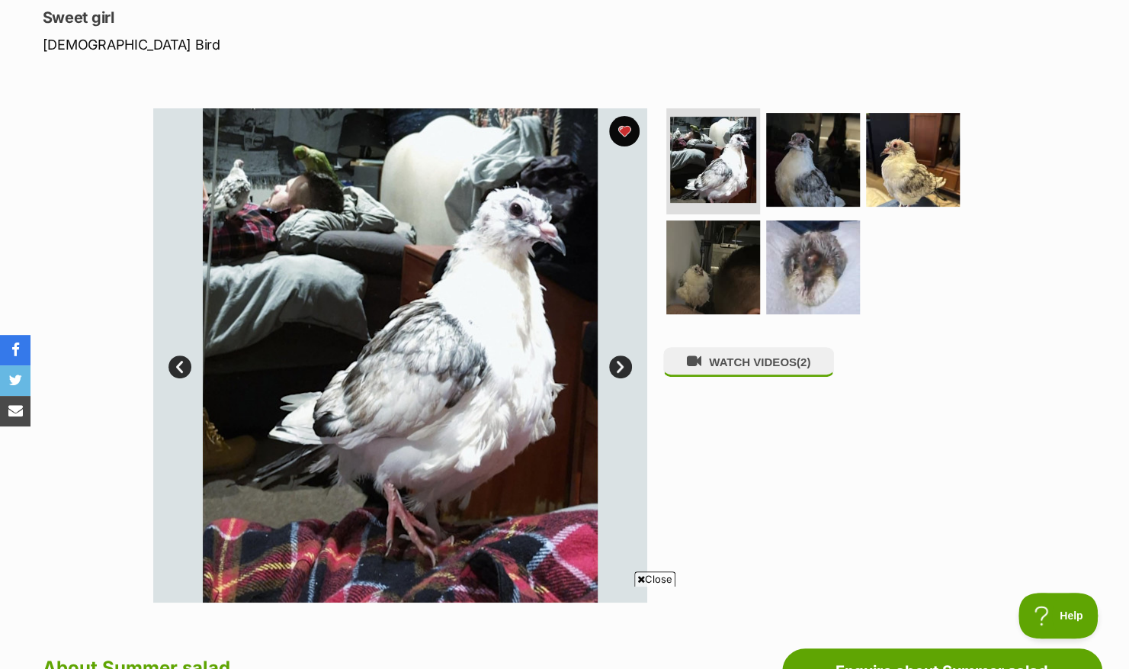
scroll to position [202, 0]
